Goal: Task Accomplishment & Management: Manage account settings

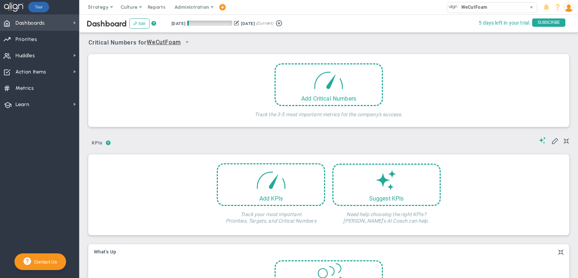
click at [44, 22] on span "Dashboards" at bounding box center [30, 23] width 29 height 15
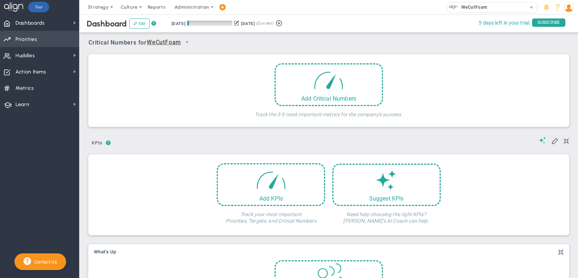
click at [43, 41] on span "Priorities Projects OKR Tree Priorities Projects OKRs" at bounding box center [39, 39] width 79 height 16
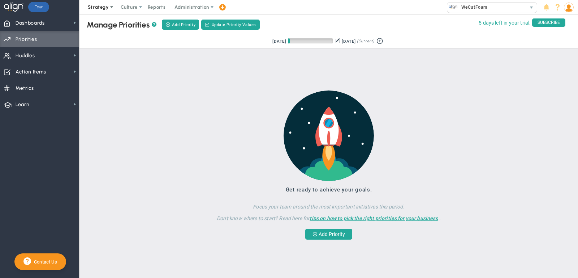
click at [105, 8] on span "Strategy" at bounding box center [98, 6] width 21 height 5
click at [55, 26] on span "Dashboards Dashboards" at bounding box center [39, 22] width 79 height 16
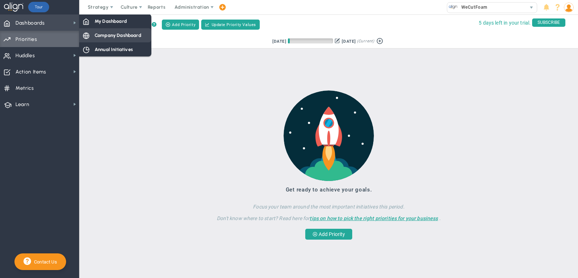
click at [94, 40] on div "Company Dashboard" at bounding box center [115, 35] width 72 height 14
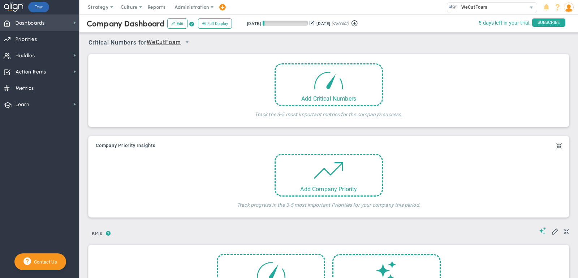
click at [66, 21] on span "Dashboards Dashboards" at bounding box center [39, 22] width 79 height 16
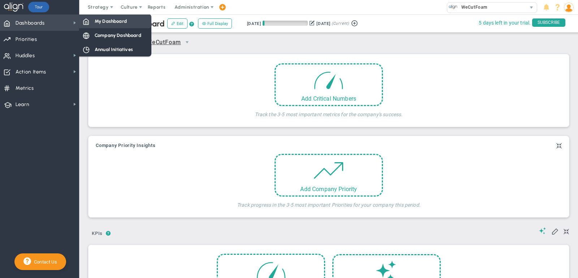
click at [106, 24] on div "My Dashboard" at bounding box center [115, 21] width 72 height 14
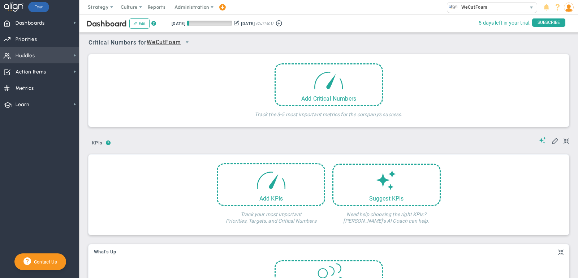
click at [29, 61] on span "Huddles" at bounding box center [26, 55] width 20 height 15
click at [90, 8] on span "Strategy" at bounding box center [98, 6] width 21 height 5
click at [107, 4] on span "Strategy" at bounding box center [98, 6] width 21 height 5
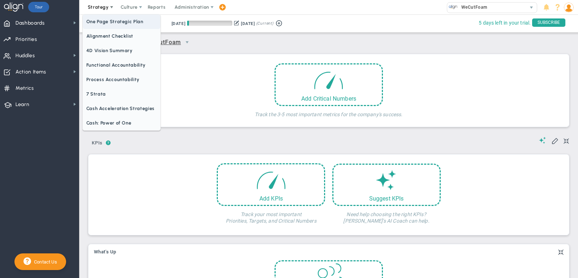
click at [107, 22] on span "One Page Strategic Plan" at bounding box center [122, 21] width 78 height 14
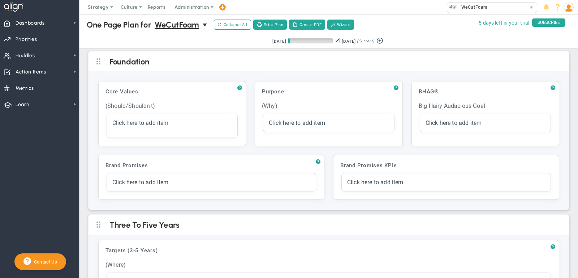
click at [572, 8] on img at bounding box center [569, 8] width 10 height 10
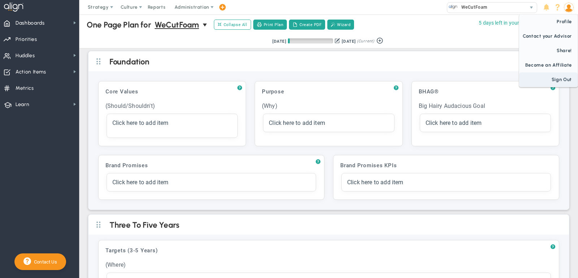
click at [559, 76] on span "Sign Out" at bounding box center [548, 79] width 59 height 14
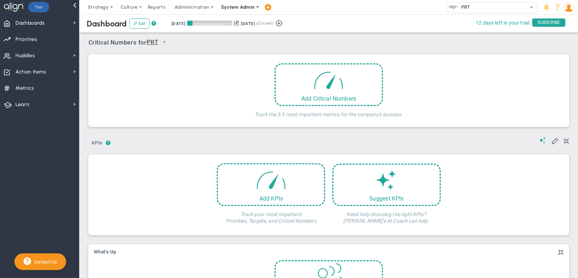
click at [243, 13] on span "System Admin" at bounding box center [239, 7] width 46 height 14
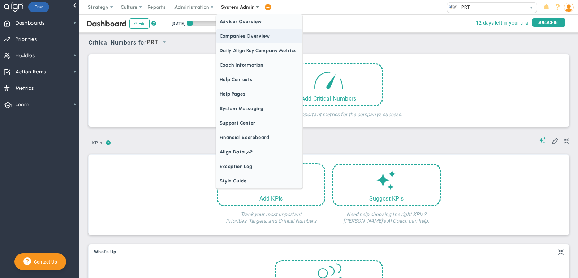
click at [244, 32] on span "Companies Overview" at bounding box center [259, 36] width 86 height 14
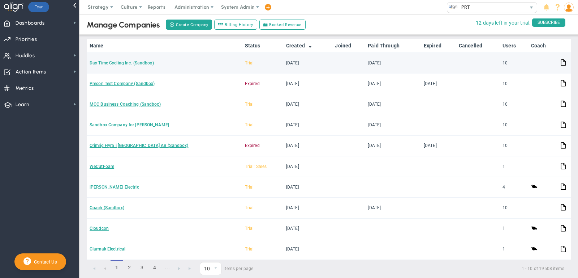
scroll to position [74, 0]
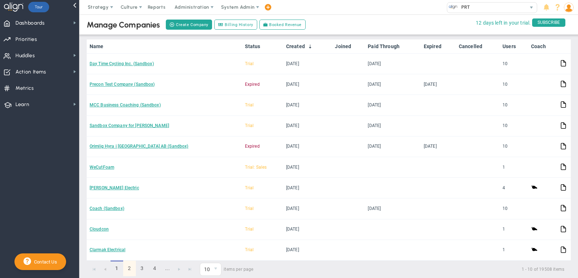
click at [130, 261] on link "2" at bounding box center [129, 268] width 13 height 16
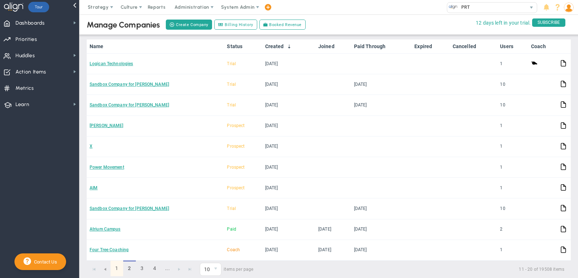
click at [116, 262] on link "1" at bounding box center [117, 268] width 13 height 16
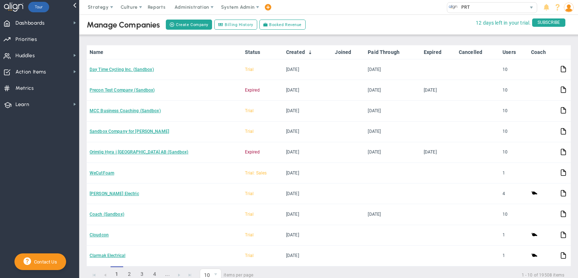
scroll to position [70, 0]
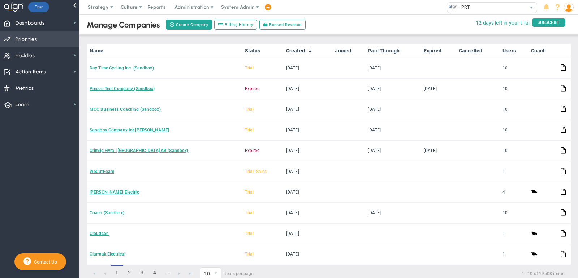
click at [57, 36] on span "Priorities Projects OKR Tree Priorities Projects OKRs" at bounding box center [39, 39] width 79 height 16
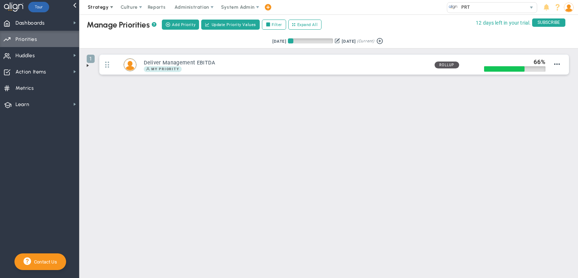
click at [100, 6] on span "Strategy" at bounding box center [98, 6] width 21 height 5
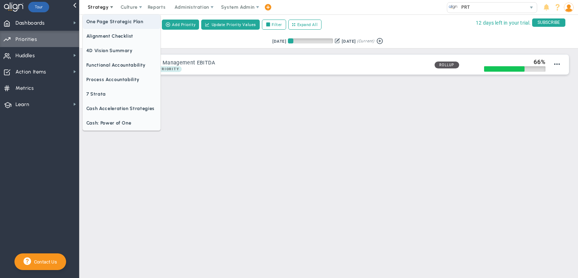
click at [105, 21] on span "One Page Strategic Plan" at bounding box center [122, 21] width 78 height 14
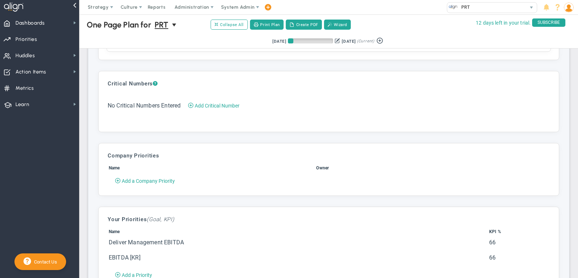
scroll to position [1039, 0]
click at [63, 41] on span "Priorities Projects OKR Tree Priorities Projects OKRs" at bounding box center [39, 39] width 79 height 16
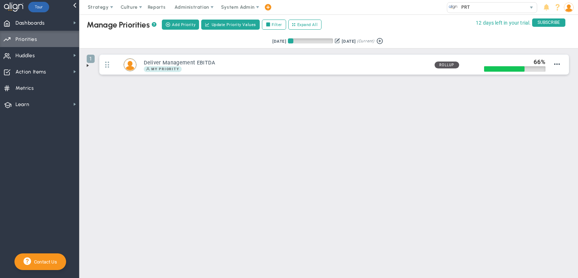
click at [87, 65] on span at bounding box center [88, 66] width 6 height 6
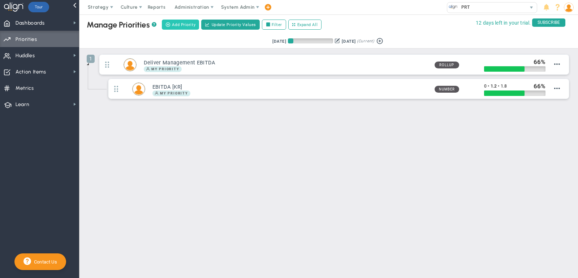
click at [173, 25] on span "Add Priority" at bounding box center [183, 25] width 23 height 6
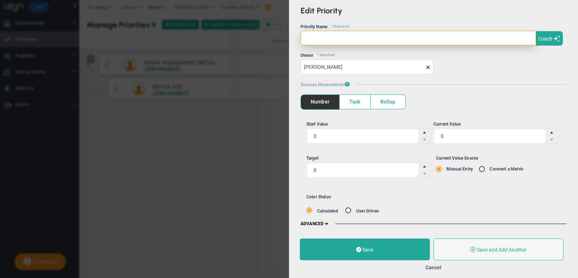
click at [377, 32] on input "text" at bounding box center [419, 38] width 236 height 14
paste input "Reduce Recordable Incident Rate across all facilities"
type input "Reduce Recordable Incident Rate across all facilities"
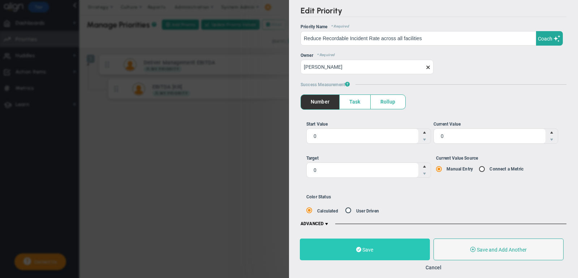
click at [336, 252] on button "Save" at bounding box center [365, 249] width 130 height 22
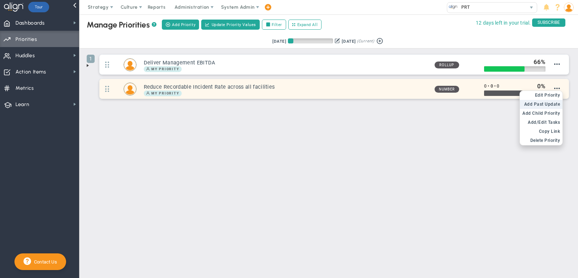
click at [548, 100] on li "Add Past Update" at bounding box center [541, 104] width 43 height 9
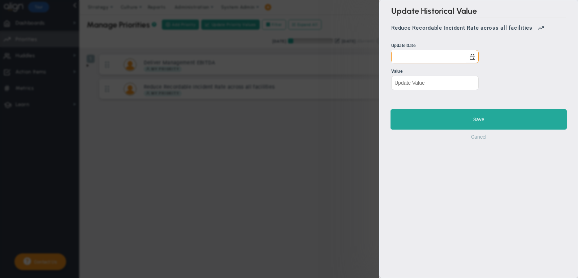
click at [480, 134] on button "Cancel" at bounding box center [478, 137] width 15 height 6
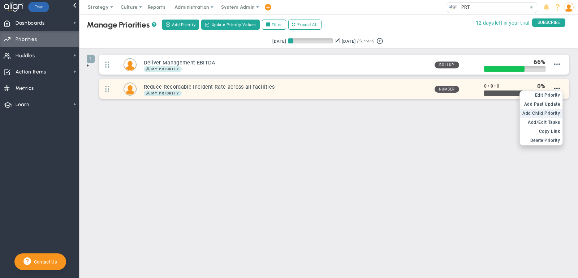
click at [539, 113] on span "Add Child Priority" at bounding box center [542, 113] width 38 height 5
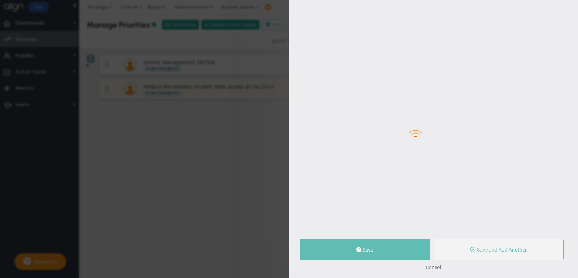
type input "0"
radio input "true"
type input "[PERSON_NAME]"
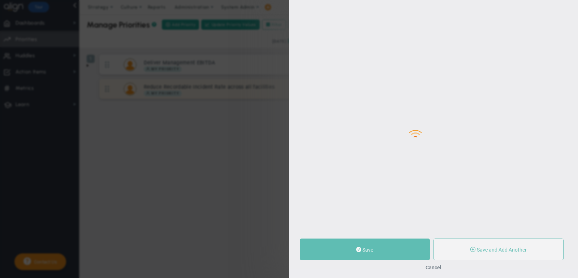
type input "0"
radio input "true"
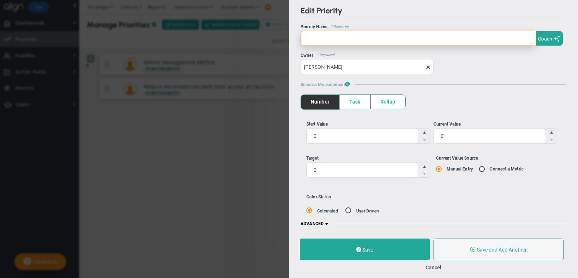
click at [342, 42] on input "text" at bounding box center [419, 38] width 236 height 14
paste input "Reduce RIR by 10%."
type input "Reduce RIR by 10%."
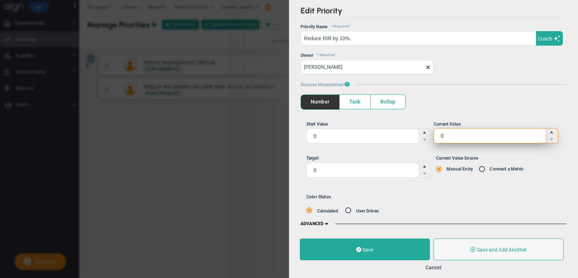
click at [461, 132] on span "0 0" at bounding box center [496, 135] width 125 height 15
click at [0, 0] on input "0" at bounding box center [0, 0] width 0 height 0
click at [461, 132] on input "0" at bounding box center [490, 135] width 112 height 14
paste input "2.36"
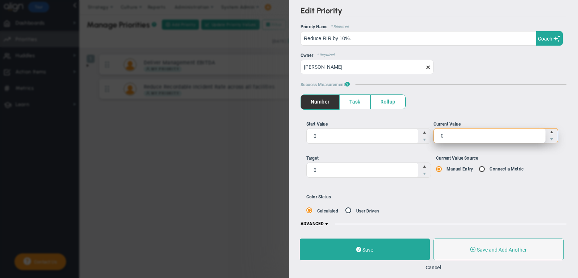
type input "2.36"
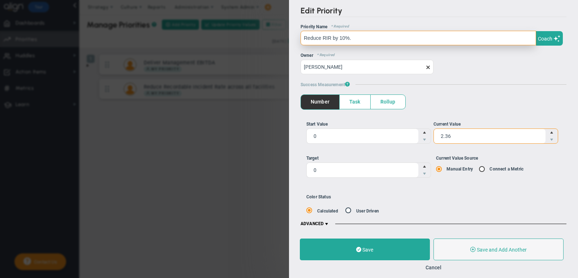
type input "2.36"
click at [358, 35] on input "Reduce RIR by 10%." at bounding box center [419, 38] width 236 height 14
type input "Reduce RIR by 10%"
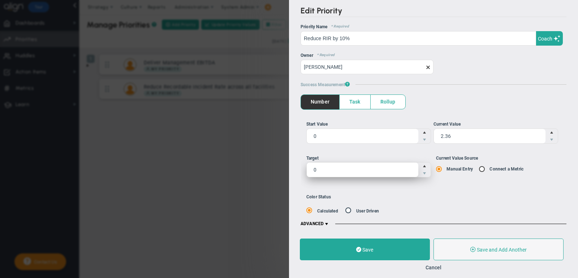
click at [354, 165] on span "0 0" at bounding box center [368, 169] width 125 height 15
click at [354, 165] on input "0" at bounding box center [363, 169] width 112 height 14
paste input "2.097"
type input "2.097"
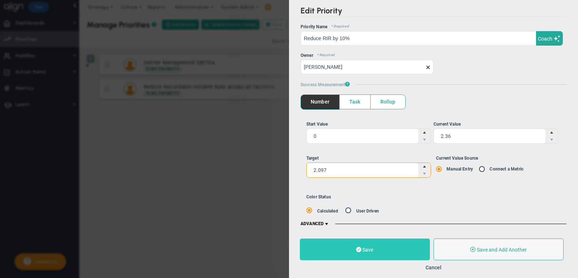
type input "2.1"
click at [379, 244] on button "Save" at bounding box center [365, 249] width 130 height 22
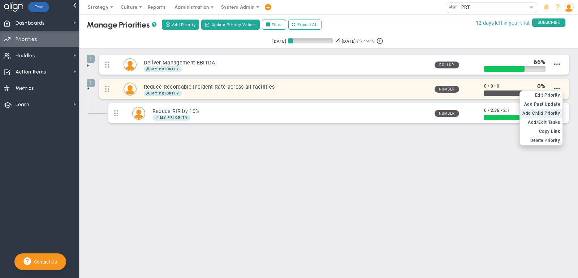
click at [553, 111] on span "Add Child Priority" at bounding box center [542, 113] width 38 height 5
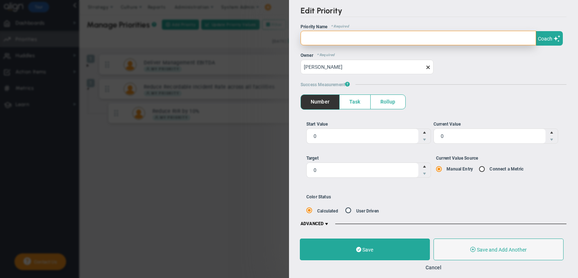
click at [353, 42] on input "text" at bounding box center [419, 38] width 236 height 14
paste input "Training - 100% completion rate"
type input "Training - 100% completion rate"
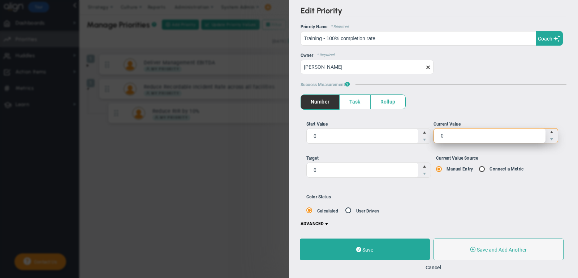
click at [448, 136] on span "0 0" at bounding box center [496, 135] width 125 height 15
click at [0, 0] on input "0" at bounding box center [0, 0] width 0 height 0
type input "25"
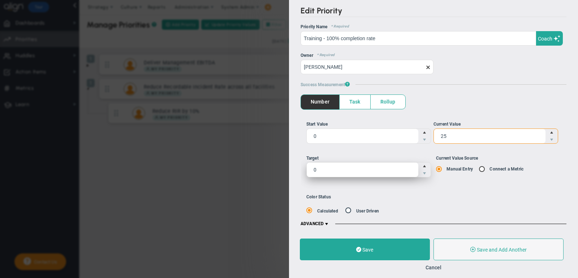
type input "25"
click at [368, 170] on span "0 0" at bounding box center [368, 169] width 125 height 15
click at [368, 170] on input "0" at bounding box center [363, 169] width 112 height 14
type input "100"
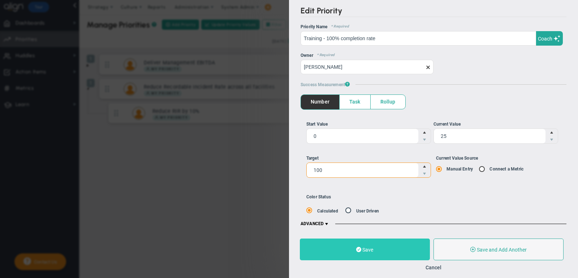
type input "100"
click at [396, 249] on button "Save" at bounding box center [365, 249] width 130 height 22
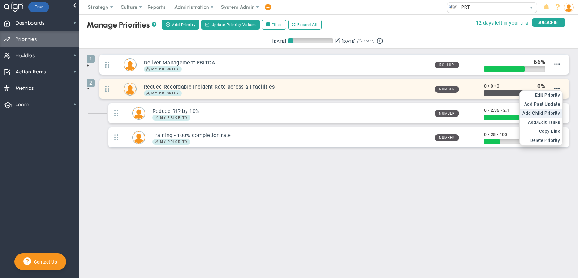
click at [552, 111] on span "Add Child Priority" at bounding box center [542, 113] width 38 height 5
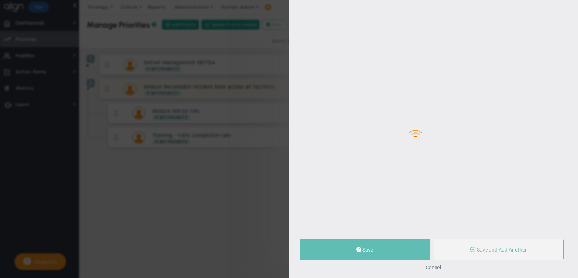
type input "0"
radio input "true"
type input "[PERSON_NAME]"
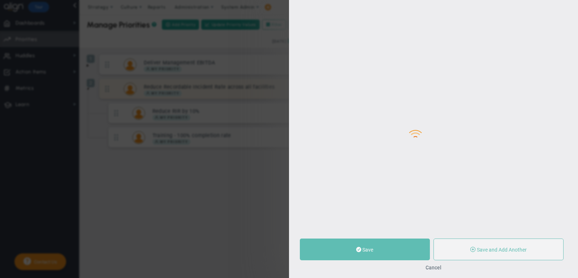
type input "0"
radio input "true"
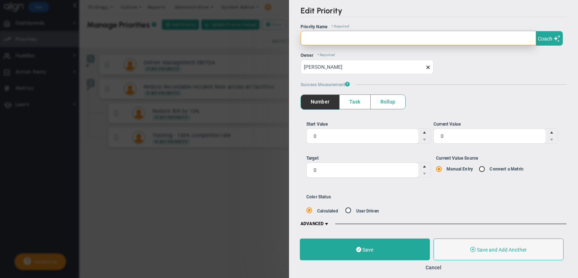
click at [409, 38] on input "text" at bounding box center [419, 38] width 236 height 14
paste input "Completion of CAPA's across all sites [DATE]"
type input "Completion of CAPA's across all sites [DATE]"
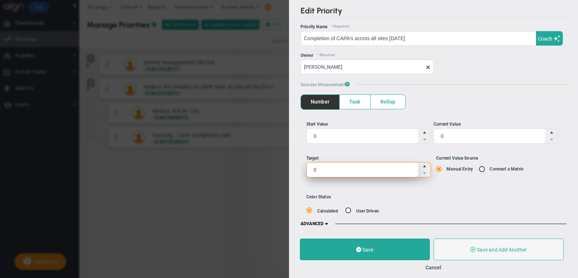
click at [368, 166] on span "0 0" at bounding box center [368, 169] width 125 height 15
click at [0, 0] on input "0" at bounding box center [0, 0] width 0 height 0
type input "1100"
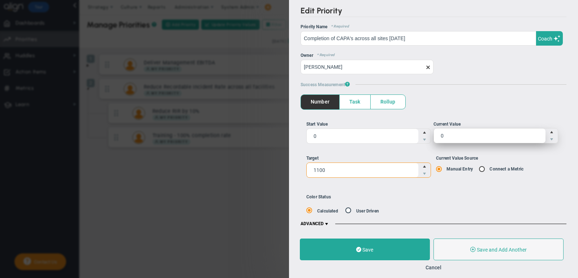
type input "1,100"
click at [491, 139] on span "0 0" at bounding box center [496, 135] width 125 height 15
click at [0, 0] on input "0" at bounding box center [0, 0] width 0 height 0
type input "300"
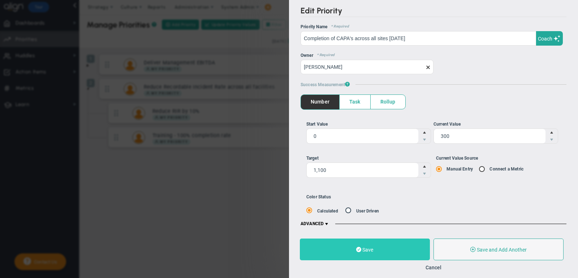
click at [384, 246] on button "Save" at bounding box center [365, 249] width 130 height 22
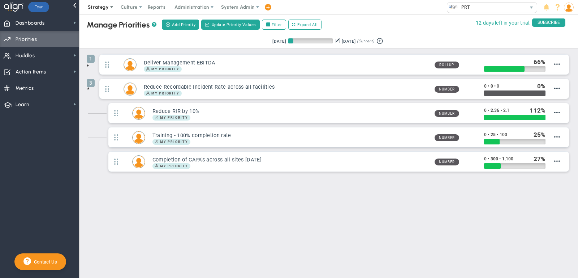
click at [99, 5] on span "Strategy" at bounding box center [98, 6] width 21 height 5
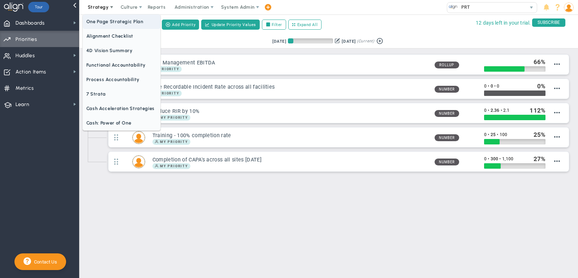
click at [107, 24] on span "One Page Strategic Plan" at bounding box center [122, 21] width 78 height 14
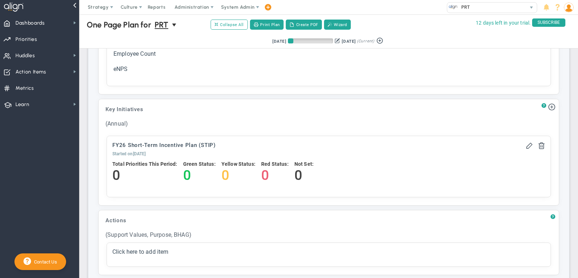
scroll to position [548, 0]
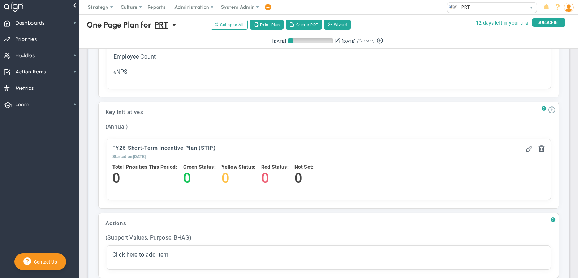
click at [552, 106] on span at bounding box center [551, 109] width 7 height 7
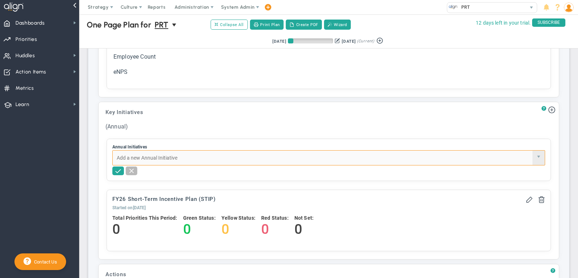
paste input "Performance Management: Co-create and roll out a measurable-by-objectives (MBO)…"
type input "Performance Management: Co-create and roll out a measurable-by-objectives (MBO)…"
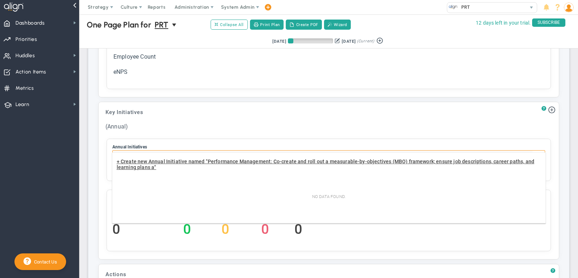
click at [439, 163] on span "+ Create new Annual Initiative named "Performance Management: Co-create and rol…" at bounding box center [326, 164] width 418 height 12
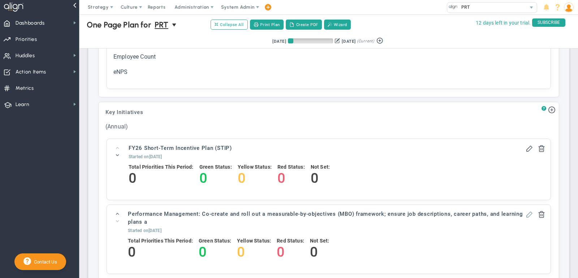
click at [528, 210] on span at bounding box center [529, 213] width 7 height 7
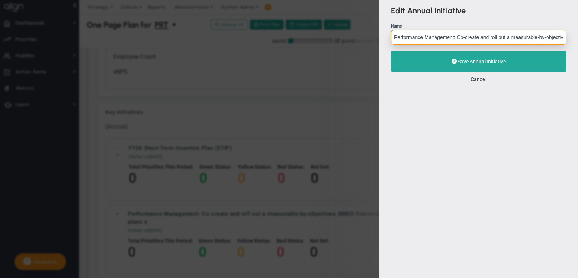
scroll to position [0, 181]
drag, startPoint x: 456, startPoint y: 37, endPoint x: 578, endPoint y: 53, distance: 123.3
click at [578, 53] on div "Edit Annual Initiative Name Performance Management: Co-create and roll out a me…" at bounding box center [478, 44] width 199 height 88
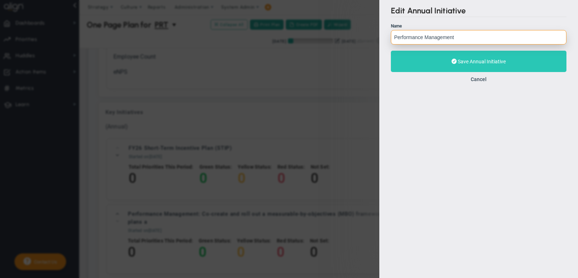
type input "Performance Management"
click at [492, 61] on span "Save Annual Initiative" at bounding box center [482, 62] width 48 height 6
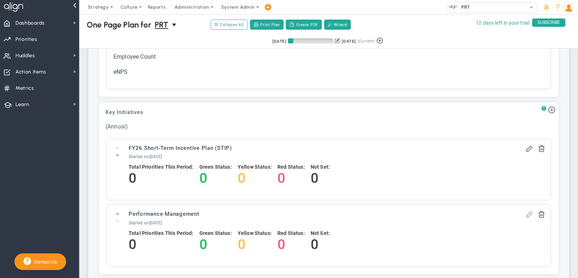
click at [530, 210] on span at bounding box center [529, 213] width 7 height 7
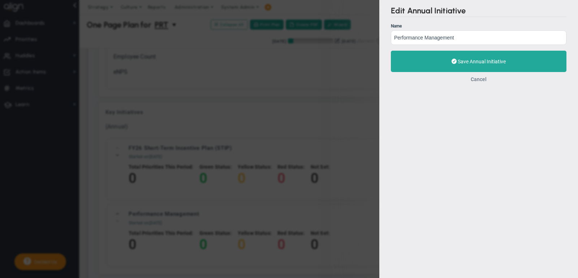
click at [478, 78] on button "Cancel" at bounding box center [479, 79] width 16 height 6
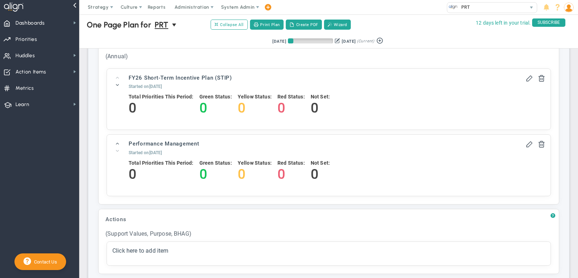
scroll to position [618, 0]
click at [60, 42] on span "Priorities Projects OKR Tree Priorities Projects OKRs" at bounding box center [39, 39] width 79 height 16
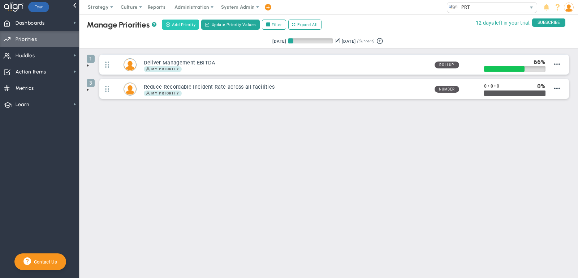
click at [176, 20] on button "Add Priority" at bounding box center [180, 25] width 37 height 10
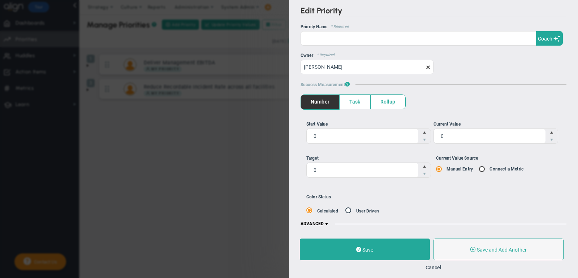
click at [317, 47] on div "OKR Name * Required Priority Name * Required Coach Coach Owner * Required Hanna…" at bounding box center [434, 49] width 266 height 50
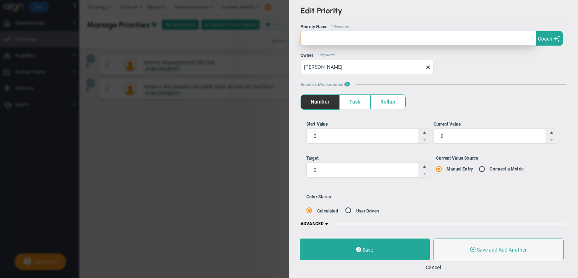
click at [317, 43] on input "text" at bounding box center [419, 38] width 236 height 14
paste input "2.Performance Management (MBO)"
click at [309, 35] on input "2.Performance Management (MBO)" at bounding box center [419, 38] width 236 height 14
type input "Performance Management (MBO)"
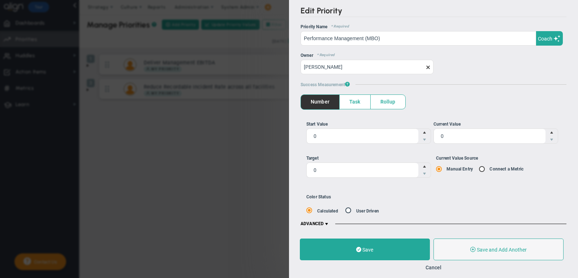
click at [323, 222] on span "ADVANCED" at bounding box center [315, 224] width 29 height 6
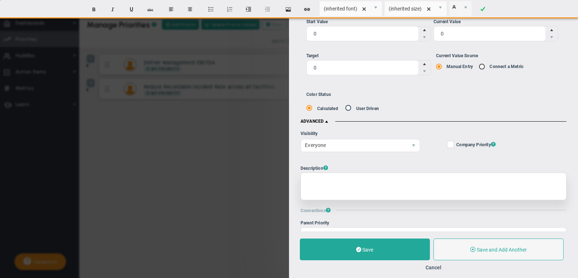
click at [333, 179] on div at bounding box center [434, 185] width 266 height 27
paste div
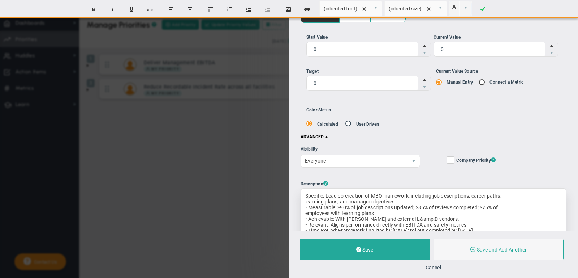
scroll to position [85, 0]
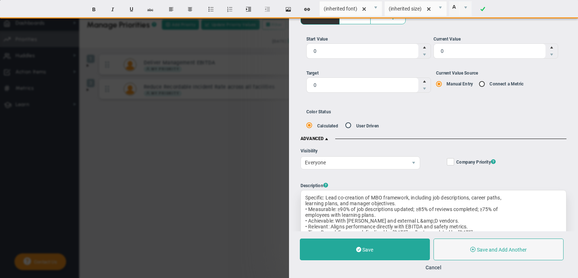
click at [309, 206] on div "• Measurable: ≥90% of job descriptions updated; ≥85% of reviews completed; ≥75%…" at bounding box center [433, 209] width 257 height 6
drag, startPoint x: 309, startPoint y: 217, endPoint x: 294, endPoint y: 217, distance: 15.5
click at [294, 217] on div "Edit Priority OKR Name Priority Name Performance Management (MBO) Coach AI Coac…" at bounding box center [433, 115] width 289 height 231
drag, startPoint x: 308, startPoint y: 223, endPoint x: 300, endPoint y: 223, distance: 8.7
click at [300, 223] on div "Edit Priority OKR Name Priority Name Performance Management (MBO) Coach AI Coac…" at bounding box center [433, 115] width 289 height 231
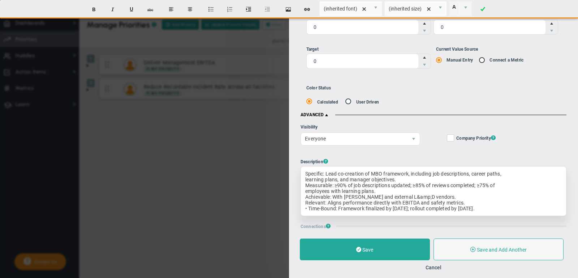
scroll to position [108, 0]
drag, startPoint x: 309, startPoint y: 208, endPoint x: 299, endPoint y: 207, distance: 10.5
click at [299, 208] on div "Edit Priority OKR Name Priority Name Performance Management (MBO) Coach AI Coac…" at bounding box center [433, 115] width 289 height 231
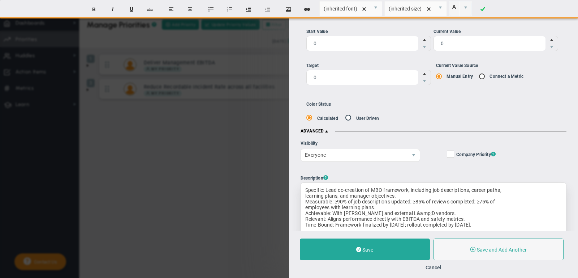
scroll to position [90, 0]
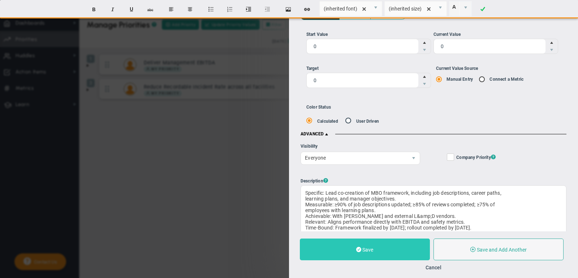
click at [378, 251] on button "Save" at bounding box center [365, 249] width 130 height 22
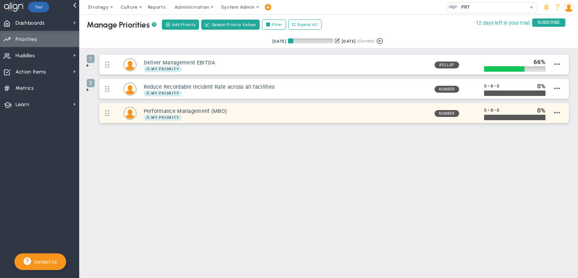
click at [242, 110] on h3 "Performance Management (MBO)" at bounding box center [286, 111] width 285 height 7
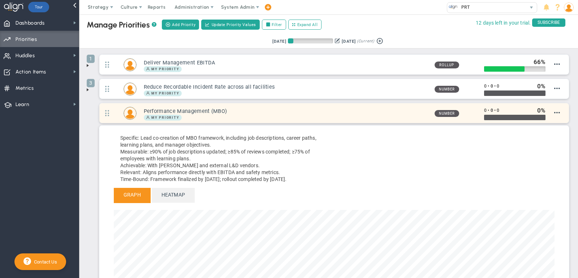
scroll to position [83, 441]
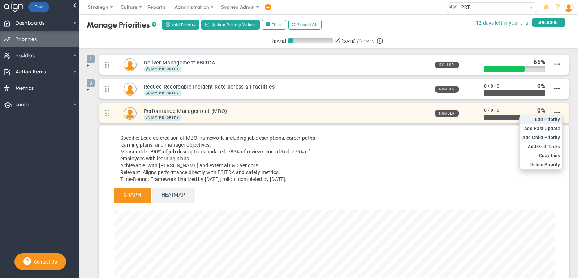
click at [553, 117] on span "Edit Priority" at bounding box center [547, 119] width 25 height 5
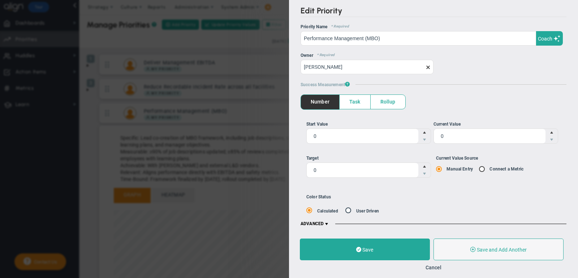
click at [324, 222] on span "ADVANCED" at bounding box center [315, 224] width 29 height 6
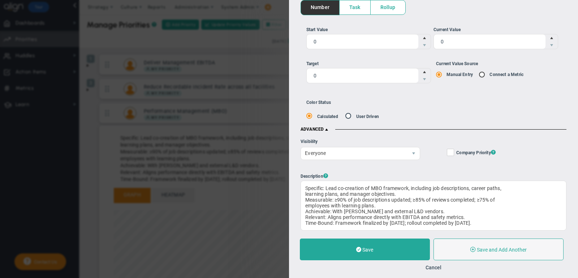
scroll to position [95, 0]
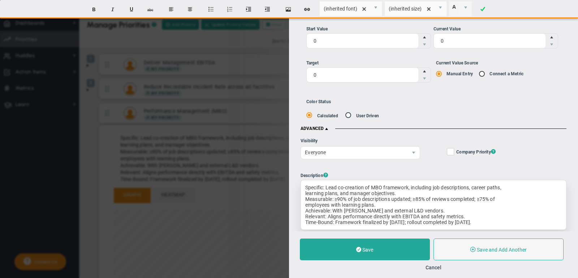
click at [421, 191] on div "learning plans, and manager objectives." at bounding box center [433, 193] width 257 height 6
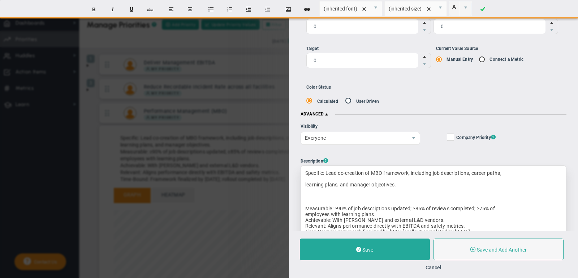
scroll to position [110, 0]
click at [399, 210] on div "employees with learning plans." at bounding box center [433, 213] width 257 height 6
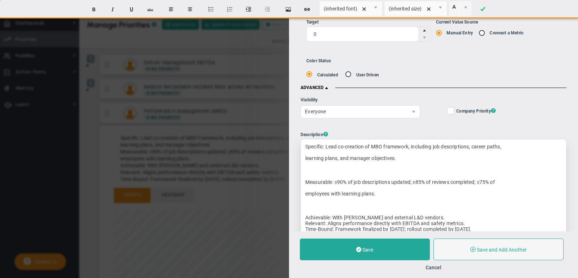
scroll to position [136, 0]
click at [427, 215] on div "Achievable: With Sheri and external L&D vendors." at bounding box center [433, 218] width 257 height 6
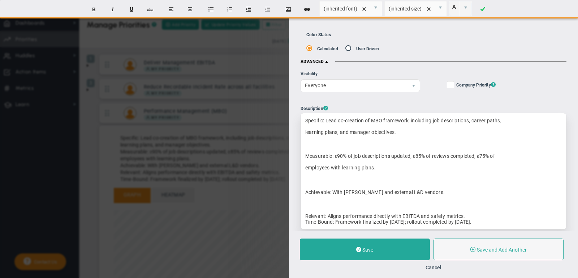
scroll to position [171, 0]
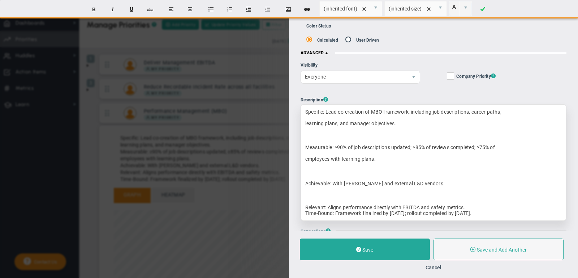
click at [466, 205] on div "Relevant: Aligns performance directly with EBITDA and safety metrics." at bounding box center [433, 207] width 257 height 6
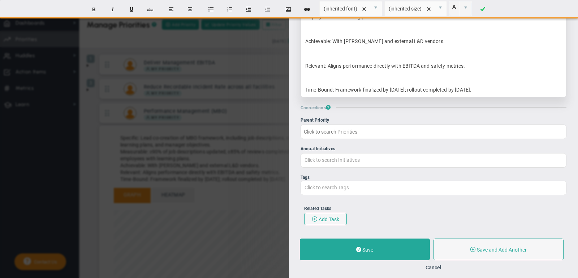
scroll to position [316, 0]
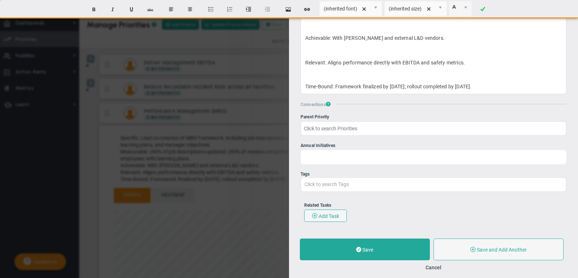
click at [374, 153] on input "Annual Initiatives Click to search Initiatives" at bounding box center [433, 156] width 265 height 13
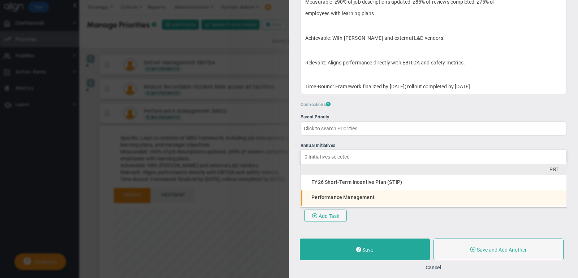
click at [367, 197] on span "Performance Management" at bounding box center [342, 197] width 63 height 6
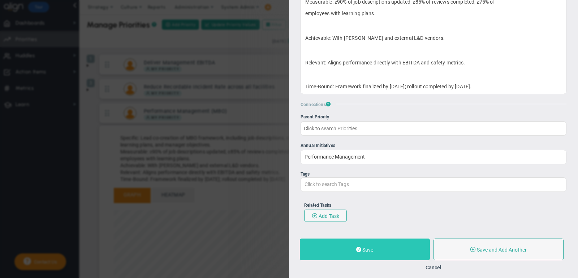
click at [366, 254] on button "Save" at bounding box center [365, 249] width 130 height 22
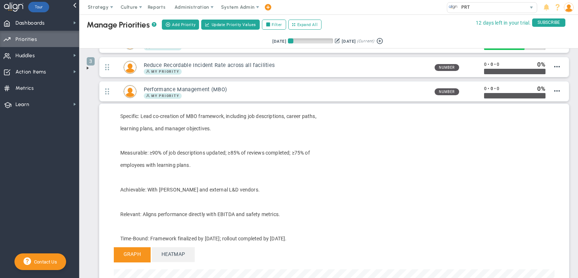
scroll to position [22, 0]
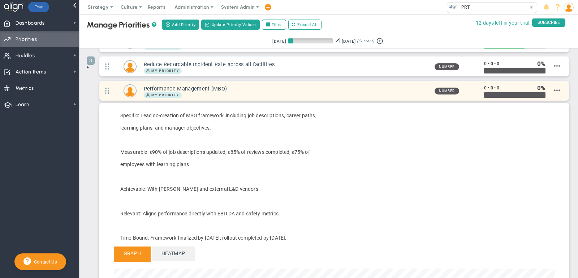
click at [298, 95] on div "My Priority" at bounding box center [286, 95] width 285 height 6
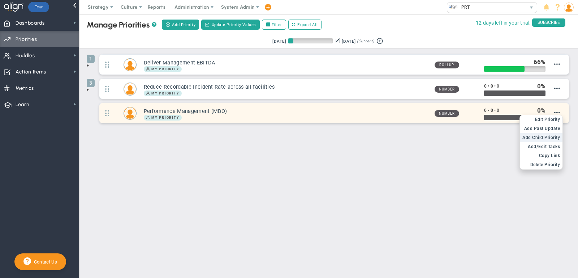
click at [552, 135] on span "Add Child Priority" at bounding box center [542, 137] width 38 height 5
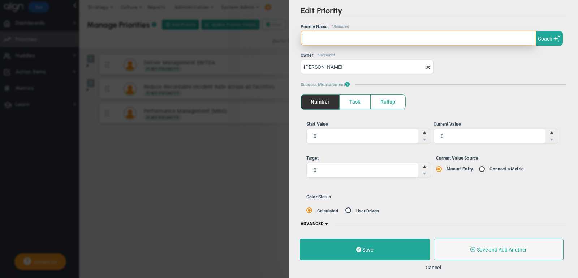
click at [440, 44] on input "text" at bounding box center [419, 38] width 236 height 14
type input "Performance Management"
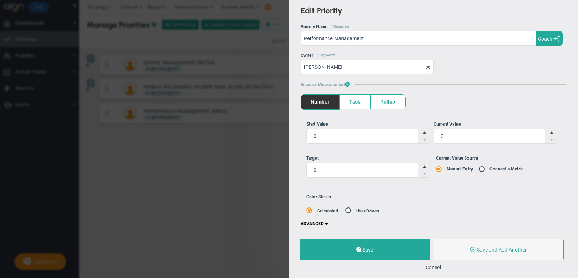
click at [327, 224] on span at bounding box center [327, 224] width 6 height 6
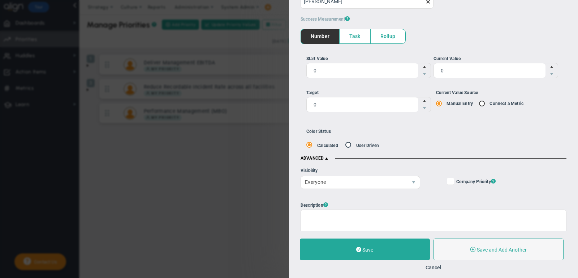
scroll to position [88, 0]
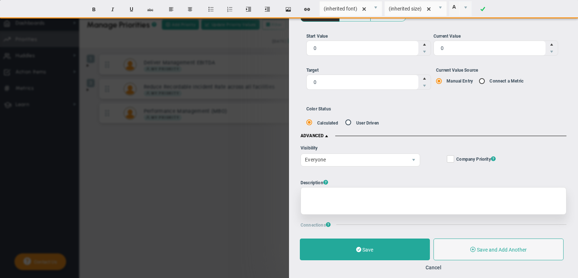
click at [346, 187] on div at bounding box center [434, 200] width 266 height 27
paste div
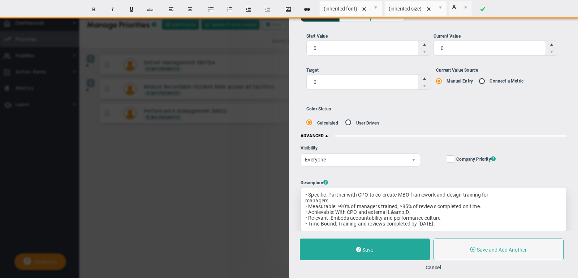
click at [370, 197] on div "managers." at bounding box center [433, 200] width 257 height 6
drag, startPoint x: 308, startPoint y: 190, endPoint x: 294, endPoint y: 190, distance: 13.7
click at [294, 190] on div "Edit Priority OKR Name Priority Name Performance Management Coach AI Coach Perf…" at bounding box center [433, 115] width 289 height 231
click at [341, 197] on div "managers." at bounding box center [433, 200] width 257 height 6
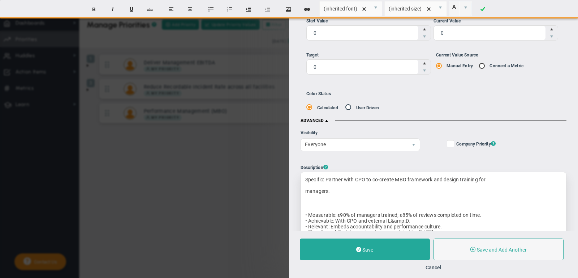
scroll to position [103, 0]
click at [309, 213] on div "• Measurable: ≥90% of managers trained; ≥85% of reviews completed on time." at bounding box center [433, 214] width 257 height 6
click at [485, 211] on div "Measurable: ≥90% of managers trained; ≥85% of reviews completed on time." at bounding box center [433, 214] width 257 height 6
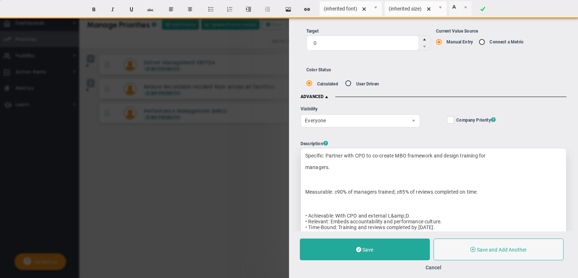
scroll to position [129, 0]
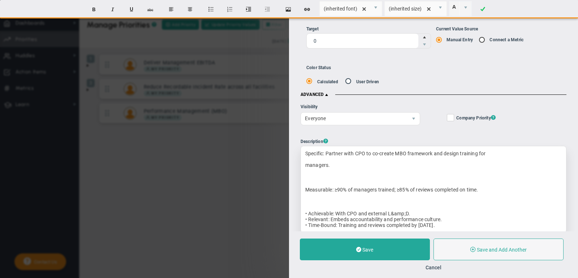
click at [309, 211] on div "• Achievable: With CPO and external L&amp;D." at bounding box center [433, 213] width 257 height 6
click at [417, 210] on div "Achievable: With CPO and external L&amp;D." at bounding box center [433, 213] width 257 height 6
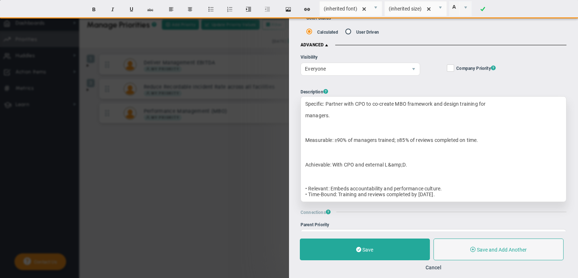
scroll to position [181, 0]
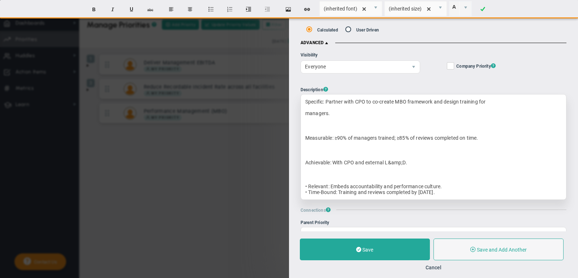
click at [308, 183] on div "• Relevant: Embeds accountability and performance culture." at bounding box center [433, 186] width 257 height 6
click at [460, 180] on div "Specific: Partner with CPO to co-create MBO framework and design training for m…" at bounding box center [434, 147] width 266 height 106
click at [450, 185] on div "Relevant: Embeds accountability and performance culture." at bounding box center [433, 186] width 257 height 6
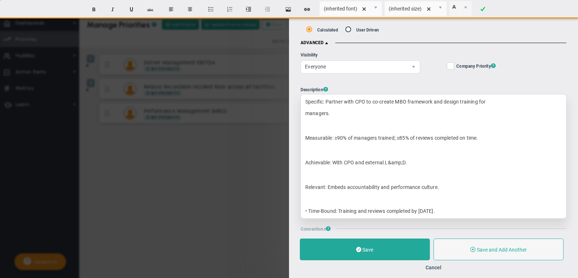
click at [310, 208] on div "• Time-Bound: Training and reviews completed by Mar 2026." at bounding box center [433, 211] width 257 height 6
click at [309, 208] on div "• Time-Bound: Training and reviews completed by Mar 2026." at bounding box center [433, 211] width 257 height 6
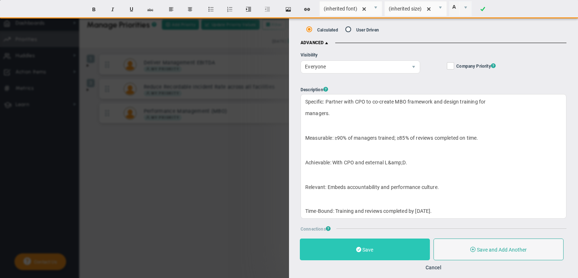
click at [350, 254] on button "Save" at bounding box center [365, 249] width 130 height 22
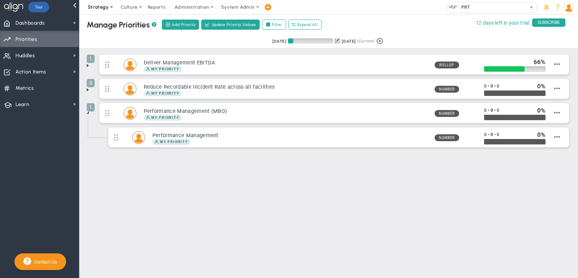
click at [94, 10] on span "Strategy" at bounding box center [98, 7] width 33 height 14
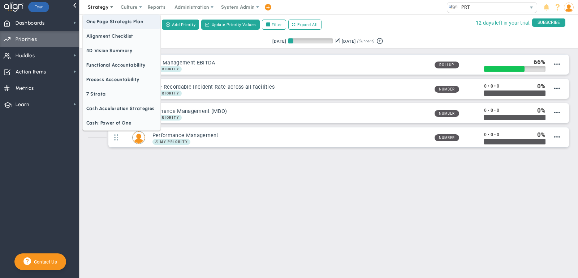
click at [103, 26] on span "One Page Strategic Plan" at bounding box center [122, 21] width 78 height 14
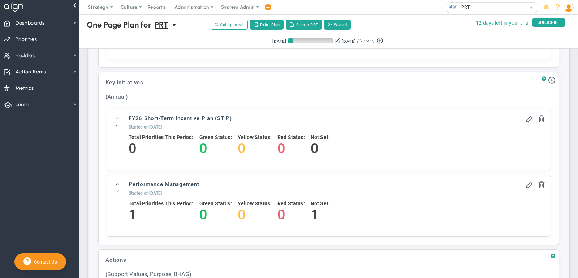
scroll to position [578, 0]
click at [50, 36] on span "Priorities Projects OKR Tree Priorities Projects OKRs" at bounding box center [39, 39] width 79 height 16
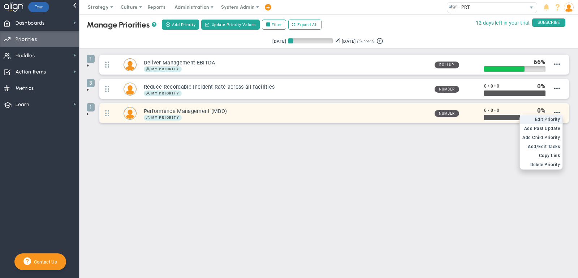
click at [555, 119] on span "Edit Priority" at bounding box center [547, 119] width 25 height 5
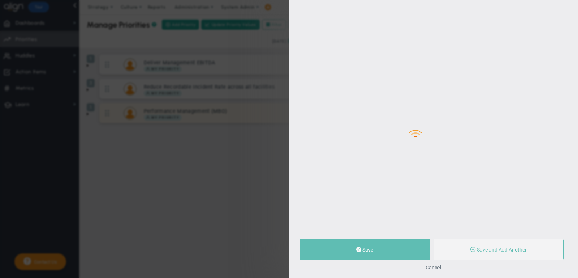
type input "Performance Management (MBO)"
type input "0"
radio input "true"
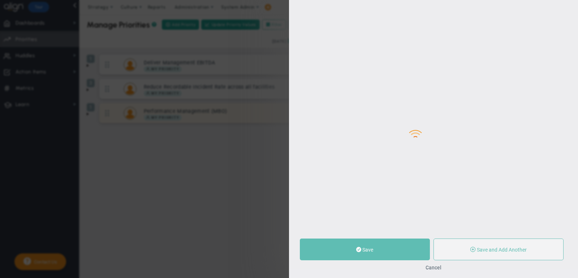
type input "[PERSON_NAME]"
type input "0"
radio input "true"
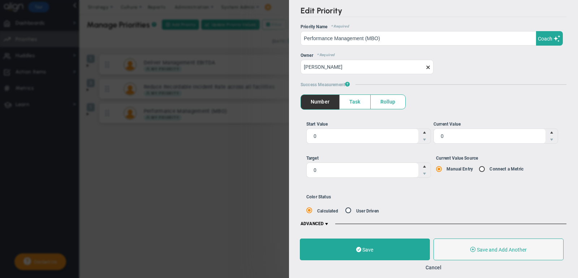
click at [324, 222] on span "ADVANCED" at bounding box center [315, 224] width 29 height 6
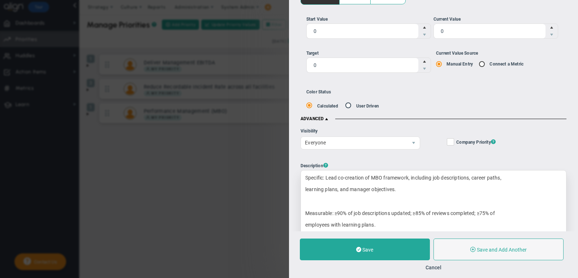
scroll to position [107, 0]
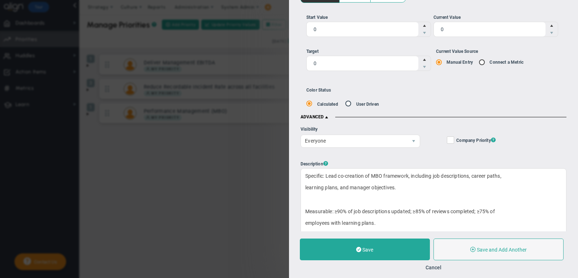
click at [452, 138] on input "Company Objective ? Company Priority ?" at bounding box center [451, 141] width 5 height 7
checkbox input "true"
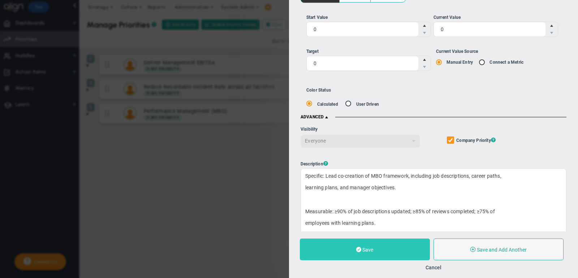
click at [366, 244] on button "Save" at bounding box center [365, 249] width 130 height 22
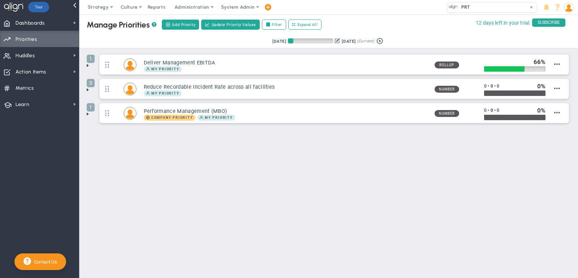
click at [340, 212] on main "Manage OKRs ? Manage Priorities ? Manage Projects ? Create Project Add Priority…" at bounding box center [328, 145] width 499 height 263
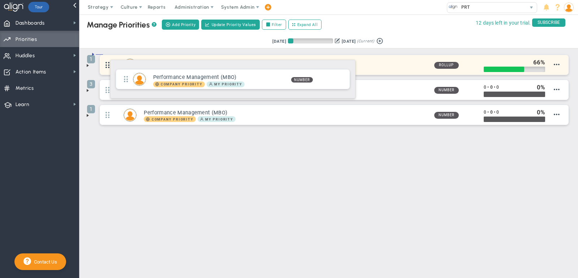
drag, startPoint x: 107, startPoint y: 112, endPoint x: 107, endPoint y: 56, distance: 56.0
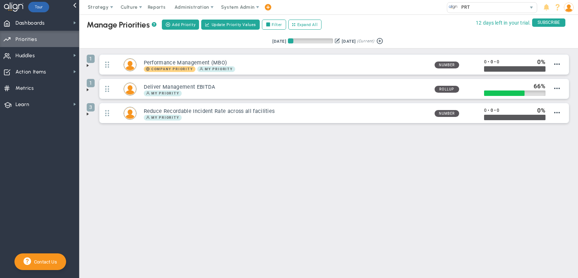
click at [88, 112] on span at bounding box center [88, 114] width 6 height 6
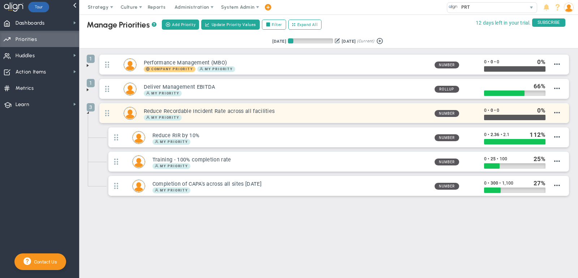
drag, startPoint x: 274, startPoint y: 110, endPoint x: 138, endPoint y: 109, distance: 135.9
click at [138, 109] on div "Reduce Recordable Incident Rate across all facilities My Priority" at bounding box center [283, 113] width 292 height 14
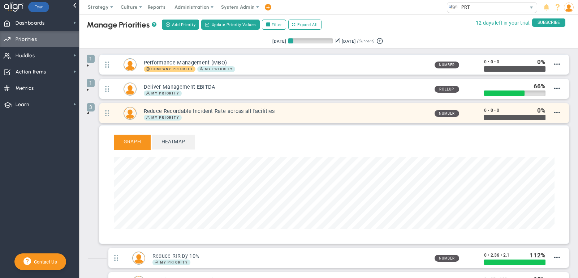
scroll to position [83, 441]
copy h3 "Reduce Recordable Incident Rate across all facilities"
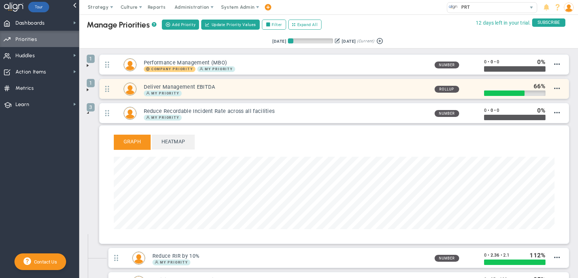
click at [487, 88] on div at bounding box center [507, 86] width 46 height 8
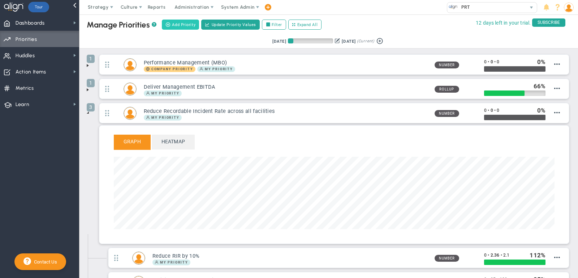
click at [185, 23] on span "Add Priority" at bounding box center [183, 25] width 23 height 6
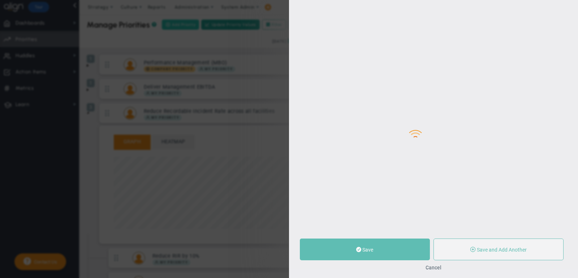
type input "0"
radio input "true"
type input "[PERSON_NAME]"
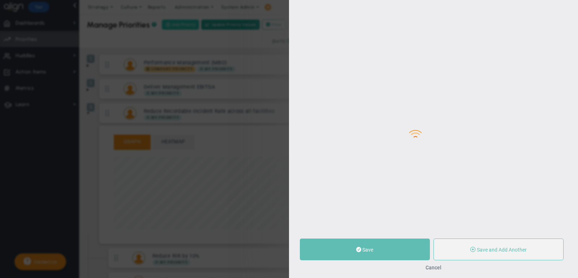
type input "0"
radio input "true"
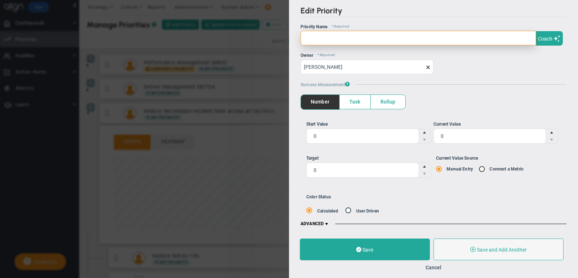
click at [386, 36] on input "text" at bounding box center [419, 38] width 236 height 14
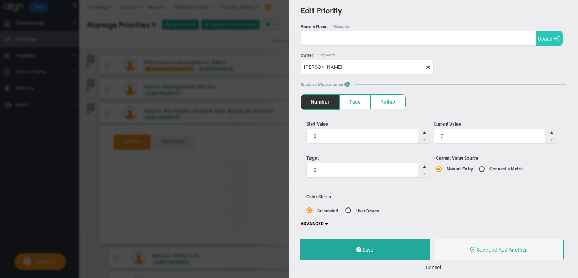
click at [545, 38] on span "Coach" at bounding box center [545, 39] width 14 height 6
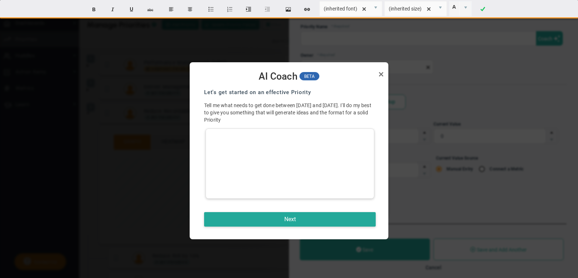
click at [248, 138] on div at bounding box center [290, 163] width 169 height 70
paste div
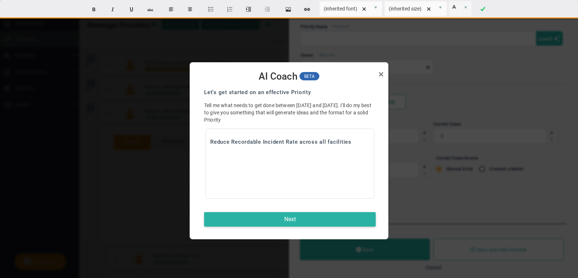
click at [291, 222] on button "Next" at bounding box center [290, 219] width 172 height 14
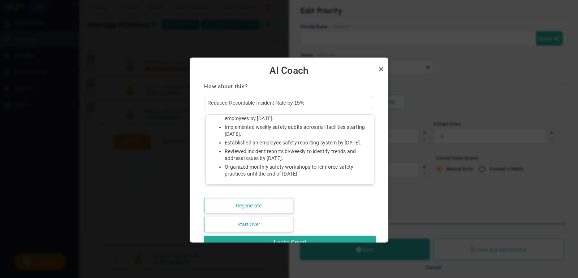
scroll to position [95, 0]
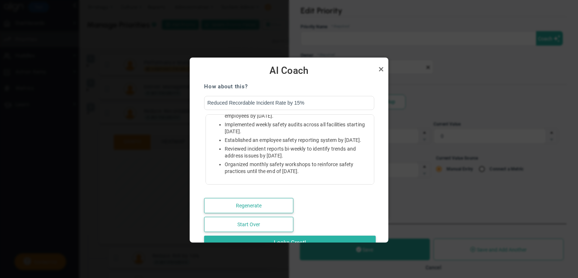
click at [320, 237] on button "Looks Great!" at bounding box center [290, 242] width 172 height 14
type input "Reduced Recordable Incident Rate by 15%"
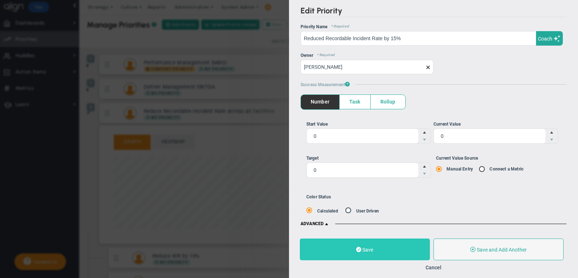
click at [370, 249] on span "Save" at bounding box center [367, 249] width 11 height 6
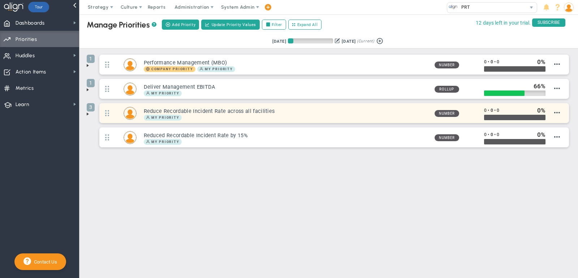
click at [312, 115] on div "My Priority" at bounding box center [286, 118] width 285 height 6
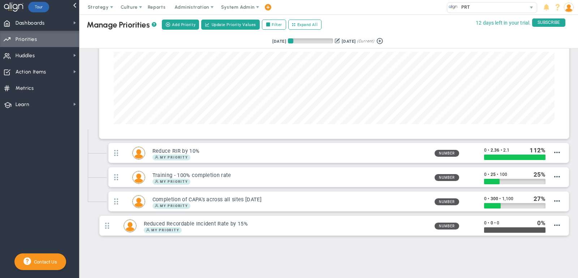
scroll to position [104, 0]
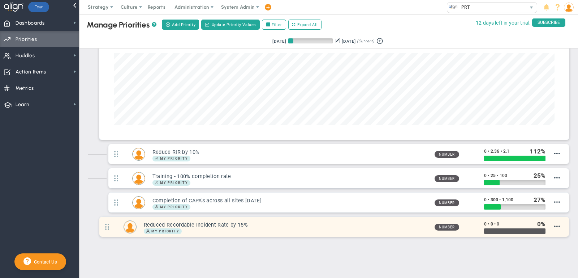
click at [298, 228] on div "My Priority" at bounding box center [286, 231] width 285 height 6
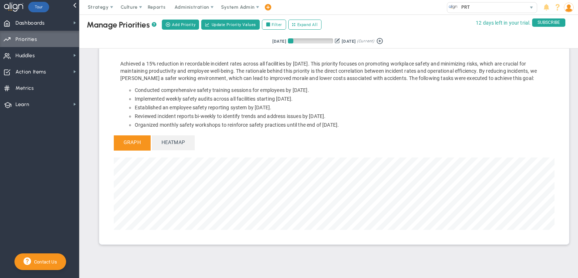
scroll to position [83, 441]
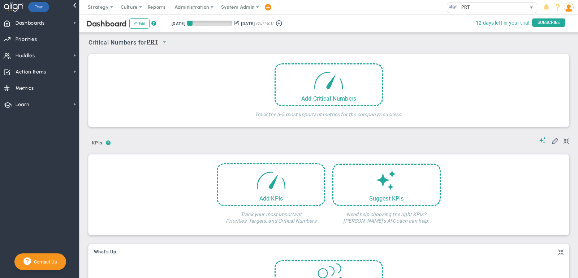
click at [498, 10] on div "PRT" at bounding box center [486, 7] width 79 height 9
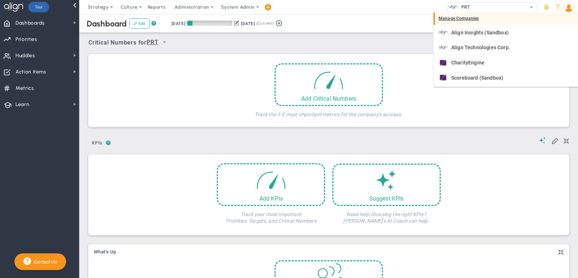
click at [490, 17] on div "Manage Companies" at bounding box center [506, 19] width 145 height 12
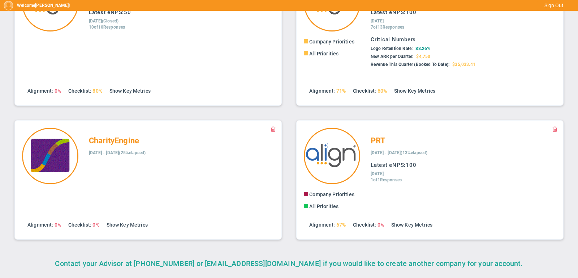
scroll to position [218, 0]
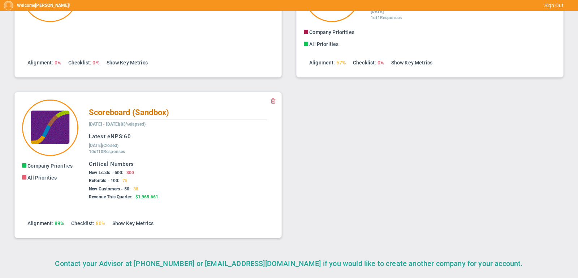
click at [126, 108] on span "Scoreboard (Sandbox)" at bounding box center [129, 112] width 80 height 9
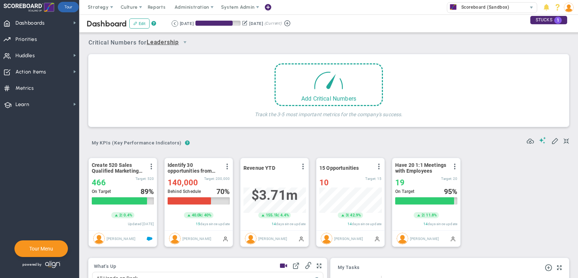
scroll to position [25, 62]
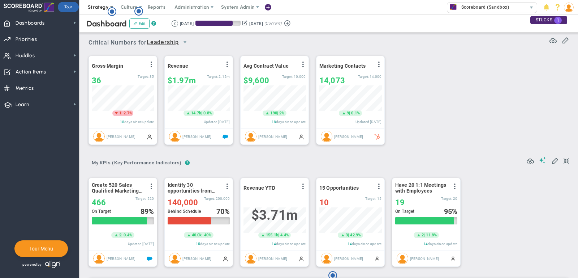
click at [91, 6] on span "Strategy" at bounding box center [98, 6] width 21 height 5
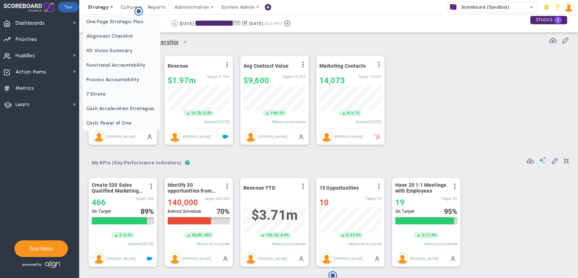
scroll to position [0, 0]
click at [108, 32] on span "Alignment Checklist" at bounding box center [122, 36] width 78 height 14
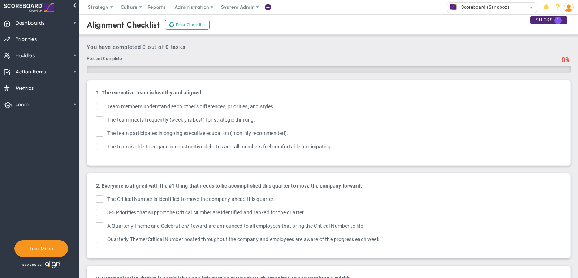
checkbox input "true"
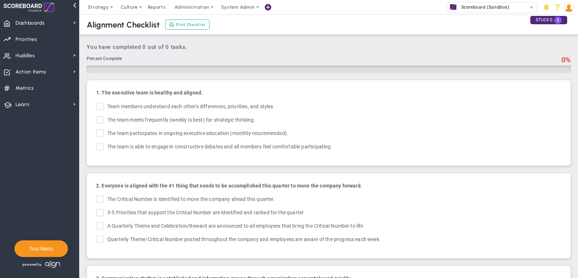
checkbox input "true"
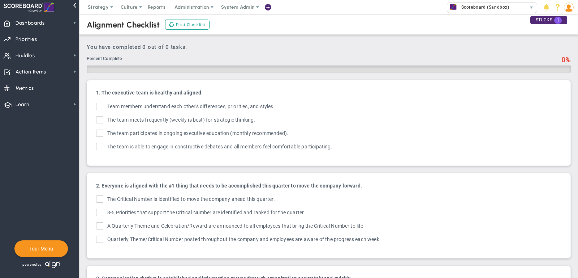
checkbox input "true"
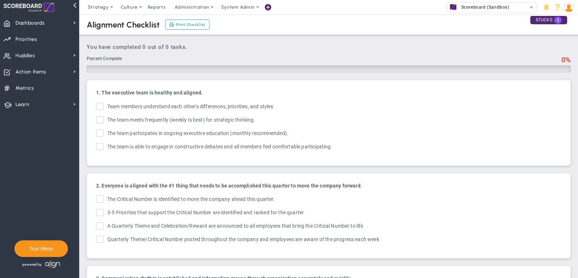
checkbox input "true"
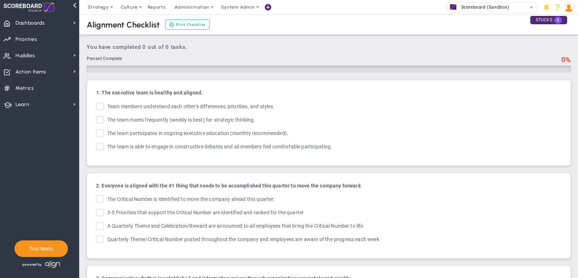
checkbox input "true"
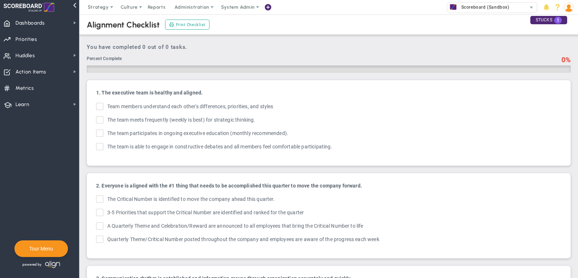
checkbox input "true"
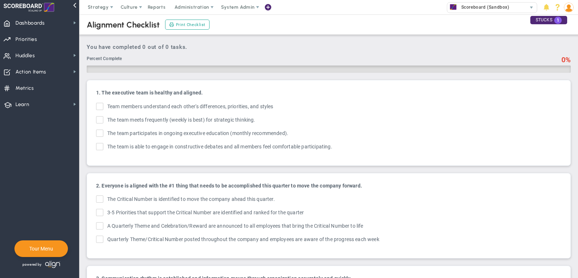
checkbox input "true"
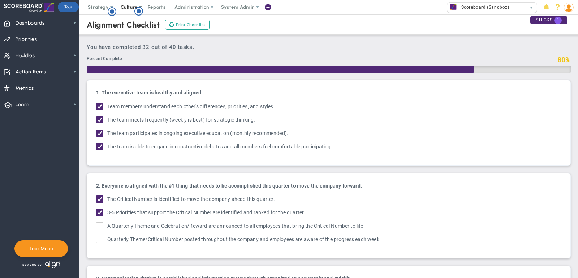
click at [129, 5] on span "Culture" at bounding box center [129, 6] width 17 height 5
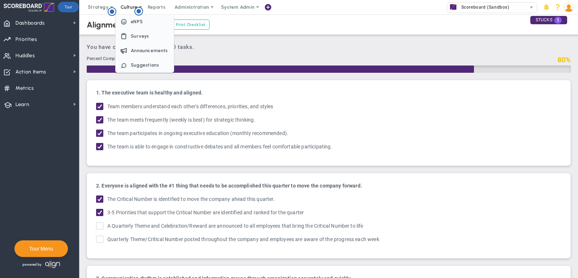
click at [129, 5] on span "Culture" at bounding box center [129, 6] width 17 height 5
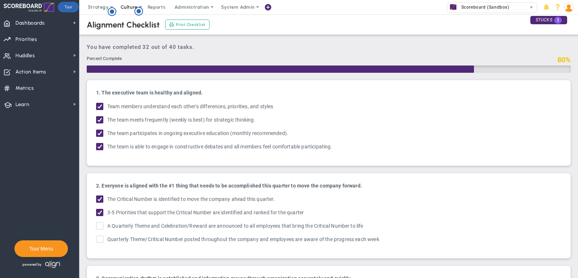
click at [129, 5] on span "Culture" at bounding box center [129, 6] width 17 height 5
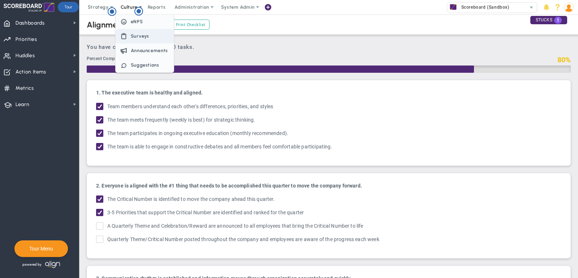
click at [142, 34] on span "Surveys" at bounding box center [140, 35] width 19 height 5
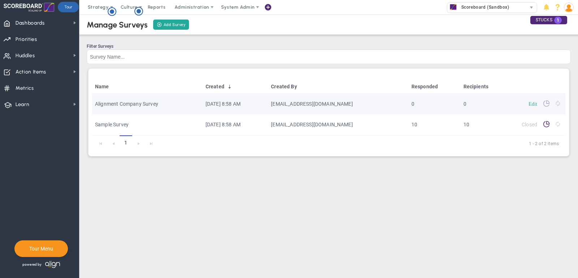
click at [531, 103] on link "Edit" at bounding box center [533, 103] width 9 height 5
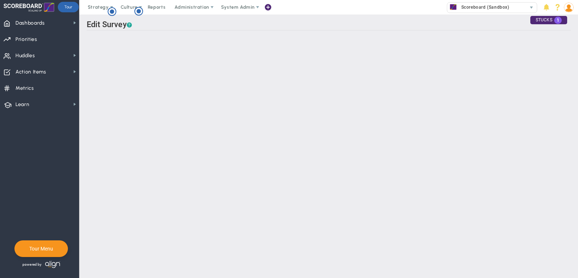
type input "Alignment Company Survey"
checkbox input "true"
type input "Alignment Survey: Where should our company focus?"
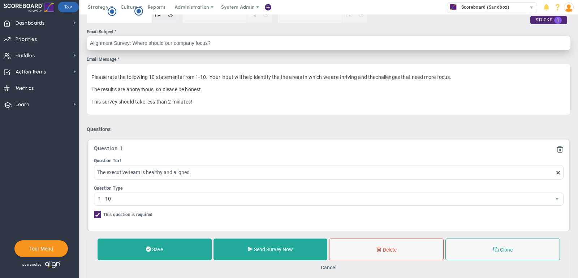
scroll to position [125, 0]
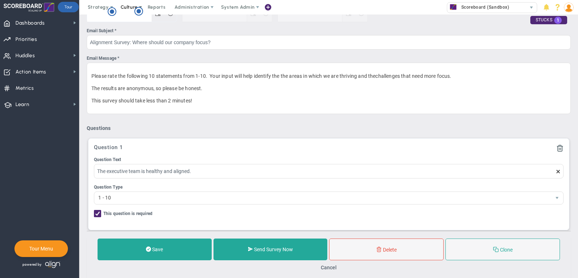
click at [126, 7] on span "Culture" at bounding box center [129, 6] width 17 height 5
click at [137, 38] on span "Surveys" at bounding box center [140, 35] width 19 height 5
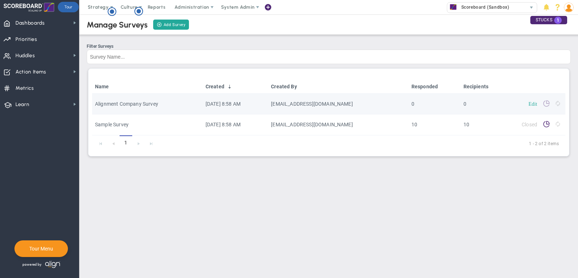
click at [532, 101] on link "Edit" at bounding box center [533, 103] width 9 height 5
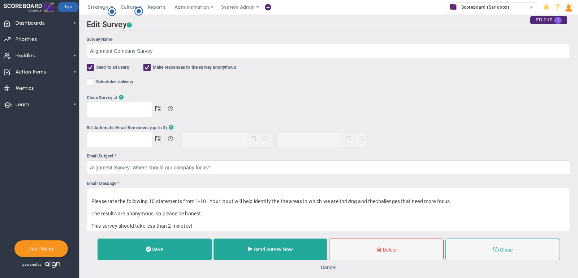
scroll to position [0, 0]
click at [98, 2] on span "Strategy" at bounding box center [98, 7] width 33 height 14
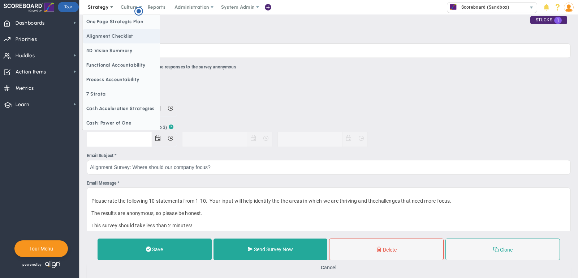
scroll to position [0, 0]
click at [105, 33] on span "Alignment Checklist" at bounding box center [122, 36] width 78 height 14
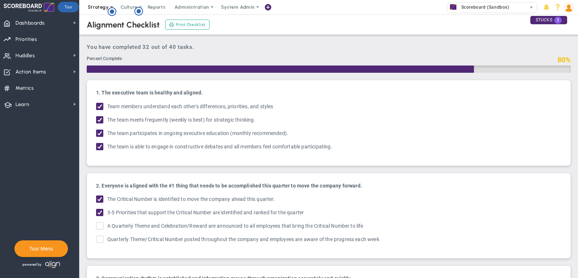
click at [100, 9] on span "Strategy" at bounding box center [98, 6] width 21 height 5
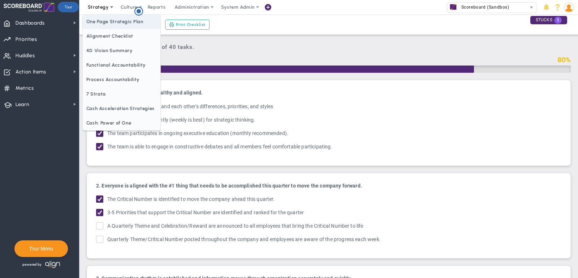
click at [103, 18] on span "One Page Strategic Plan" at bounding box center [122, 21] width 78 height 14
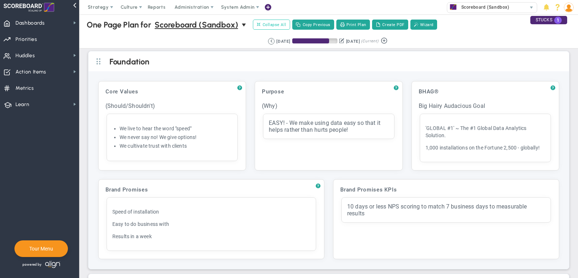
click at [278, 25] on span "Collapse All" at bounding box center [271, 24] width 29 height 7
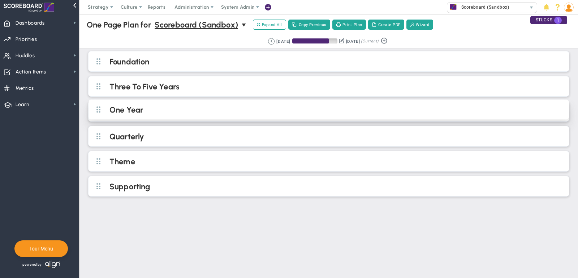
click at [179, 106] on h2 "One Year" at bounding box center [334, 110] width 451 height 11
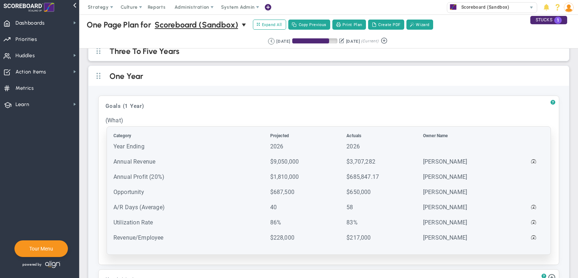
click at [189, 158] on td "Annual Revenue" at bounding box center [191, 165] width 156 height 14
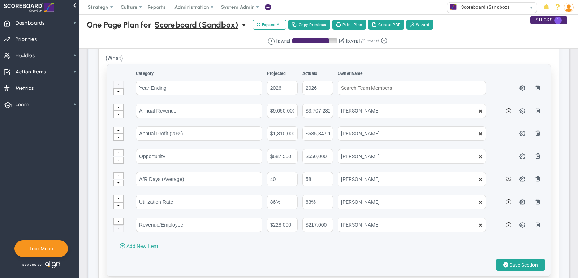
scroll to position [102, 0]
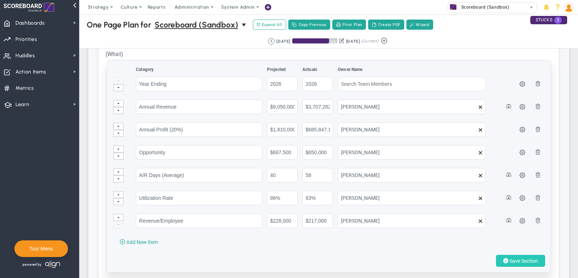
click at [521, 258] on span "Save Section" at bounding box center [523, 261] width 29 height 6
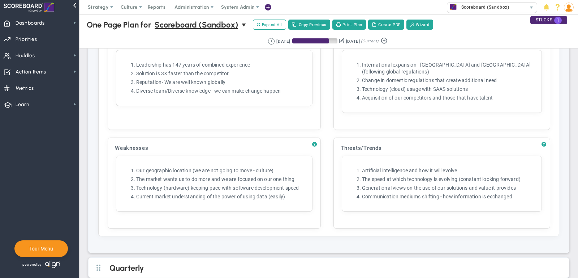
scroll to position [678, 0]
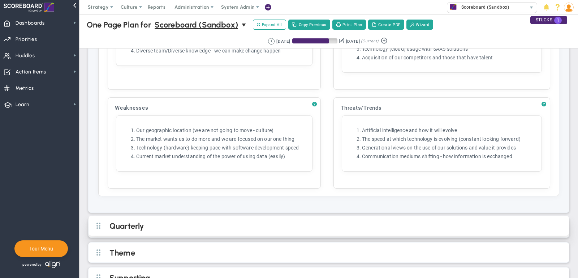
click at [324, 221] on h2 "Quarterly" at bounding box center [334, 226] width 451 height 11
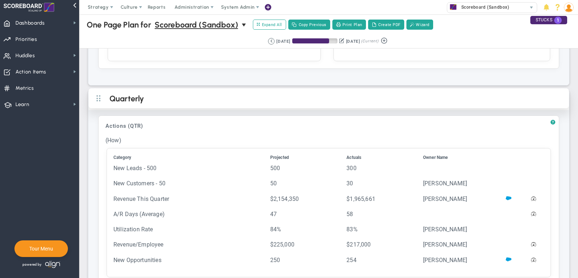
scroll to position [805, 0]
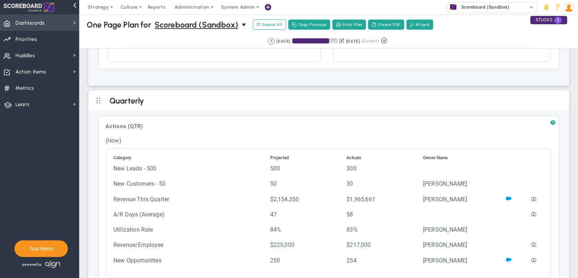
click at [47, 22] on span "Dashboards Dashboards" at bounding box center [39, 22] width 79 height 16
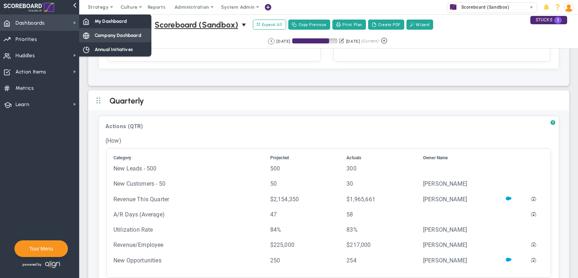
click at [129, 35] on span "Company Dashboard" at bounding box center [118, 35] width 47 height 7
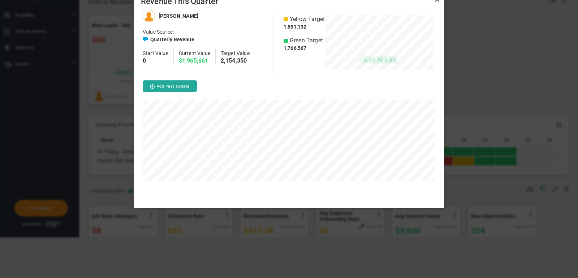
scroll to position [361147, 361034]
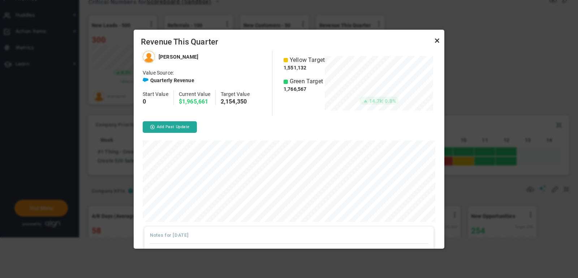
click at [436, 40] on link "Close" at bounding box center [437, 40] width 9 height 9
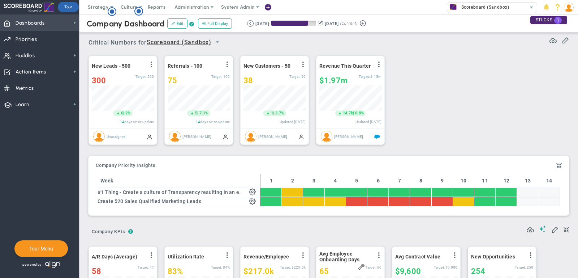
click at [57, 22] on span "Dashboards Dashboards" at bounding box center [39, 22] width 79 height 16
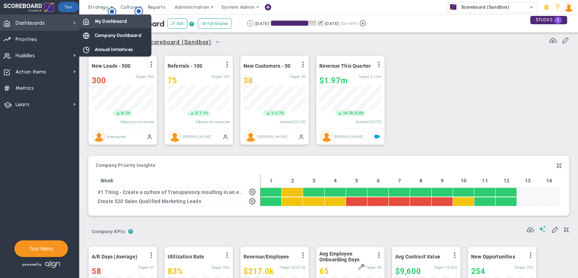
click at [107, 25] on div "My Dashboard" at bounding box center [115, 21] width 72 height 14
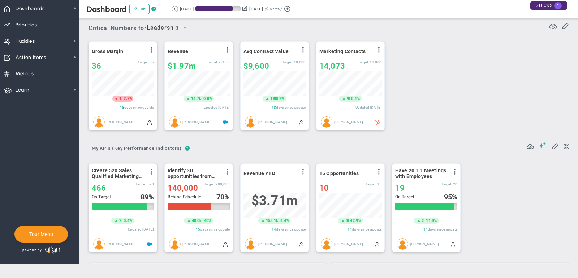
scroll to position [361319, 361282]
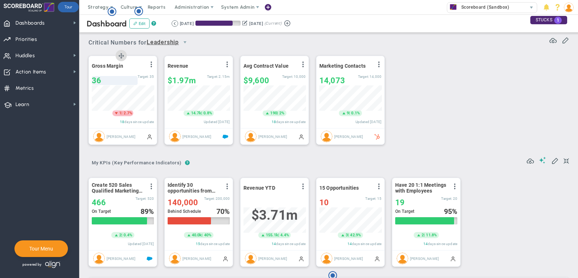
click at [107, 80] on div "36" at bounding box center [115, 80] width 46 height 9
type input "37"
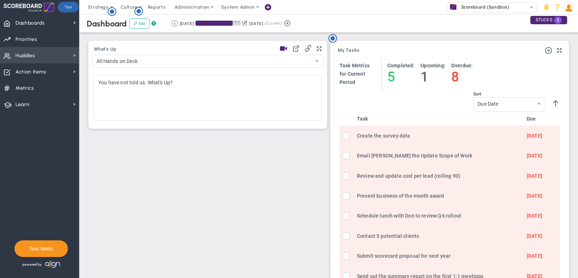
click at [38, 56] on span "Huddles Huddles" at bounding box center [39, 55] width 79 height 16
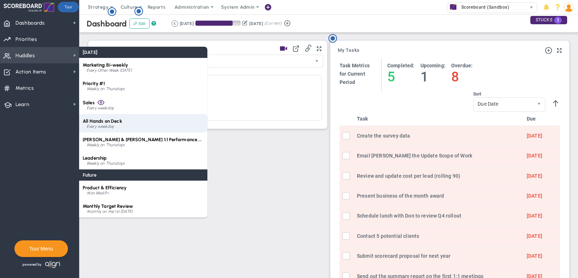
click at [116, 116] on div "All Hands on Deck Every weekday" at bounding box center [143, 123] width 128 height 18
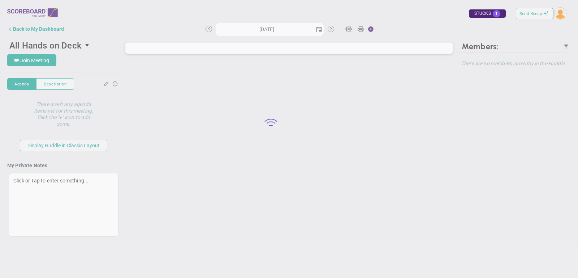
type input "[DATE]"
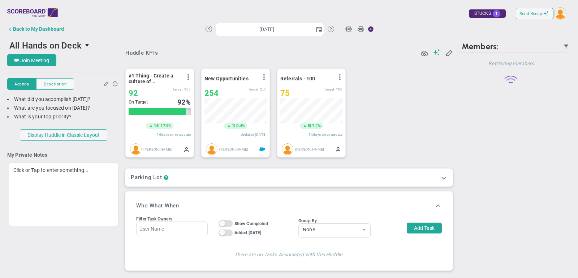
scroll to position [25, 62]
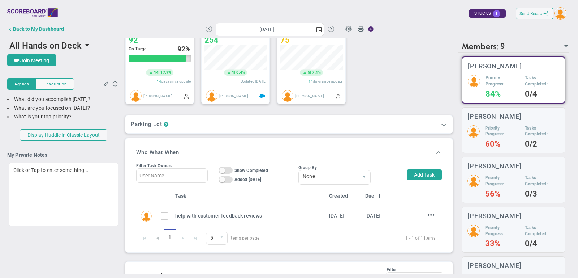
scroll to position [59, 0]
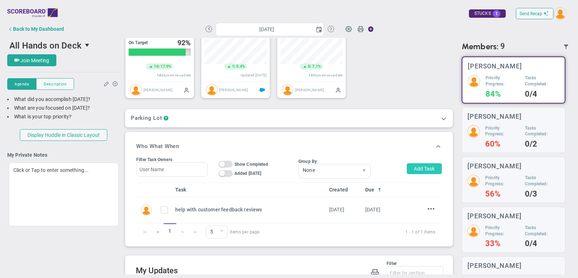
click at [420, 171] on button "Add Task" at bounding box center [424, 168] width 35 height 11
type input "[PERSON_NAME]"
type input "10/16/2025"
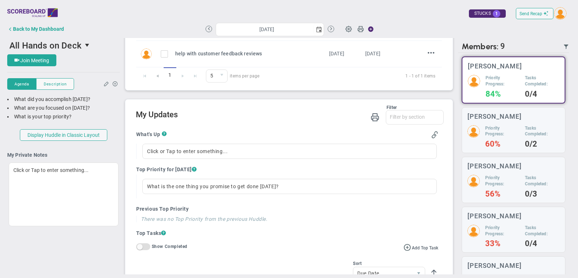
scroll to position [244, 0]
click at [317, 31] on span "select" at bounding box center [319, 29] width 6 height 6
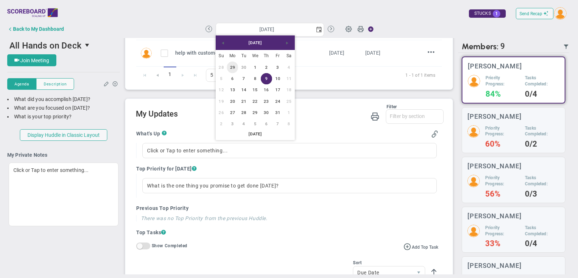
click at [233, 68] on link "29" at bounding box center [232, 66] width 11 height 11
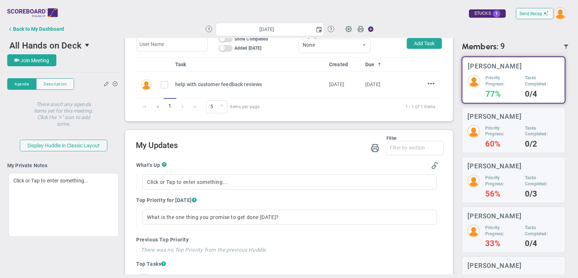
scroll to position [290, 0]
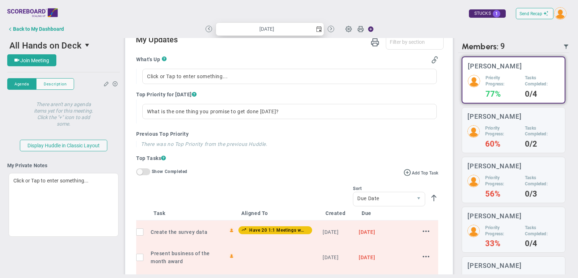
click at [321, 26] on span "select" at bounding box center [319, 29] width 6 height 6
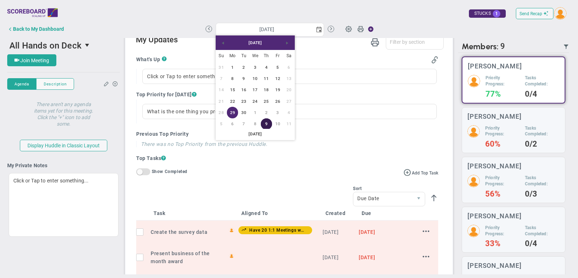
click at [267, 124] on link "9" at bounding box center [266, 123] width 11 height 11
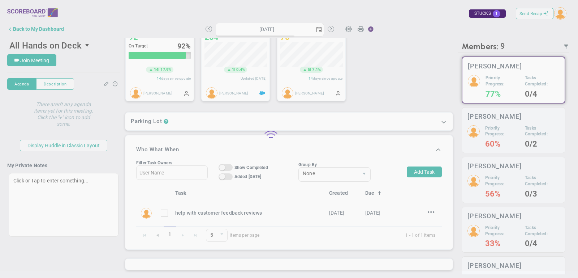
scroll to position [53, 0]
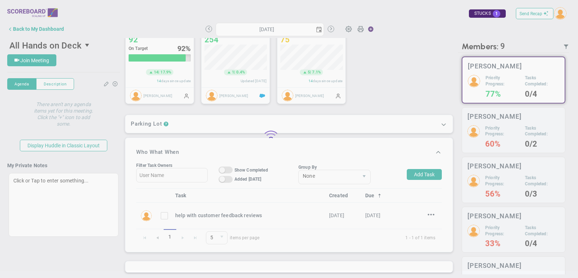
type input "[DATE]"
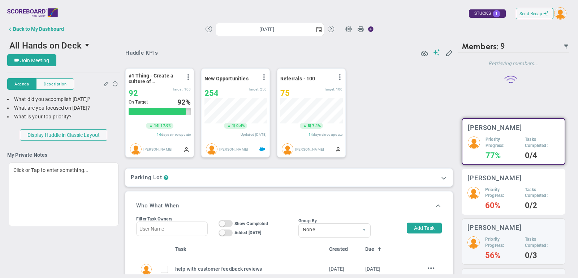
scroll to position [25, 62]
click at [504, 204] on h4 "60%" at bounding box center [502, 205] width 34 height 7
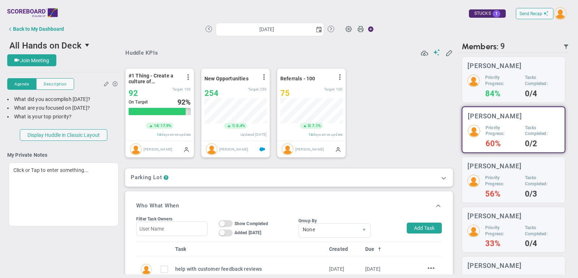
scroll to position [2, 0]
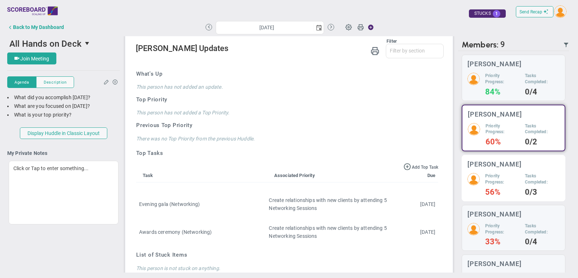
click at [492, 165] on h3 "Jane Wilson" at bounding box center [495, 163] width 54 height 7
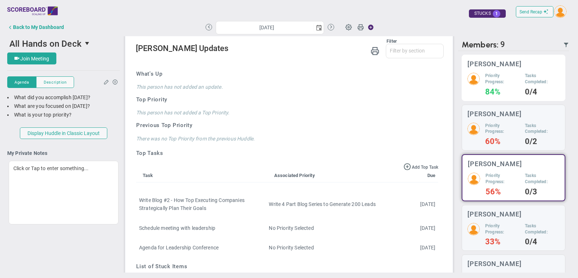
click at [509, 84] on h5 "Priority Progress:" at bounding box center [502, 79] width 34 height 12
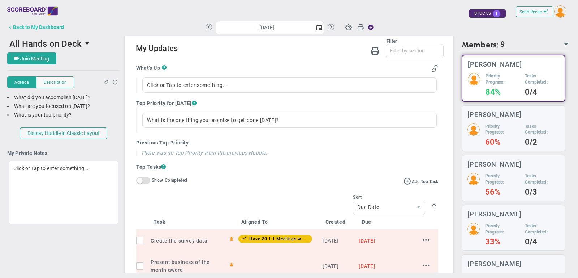
click at [38, 25] on div "Back to My Dashboard" at bounding box center [38, 27] width 51 height 6
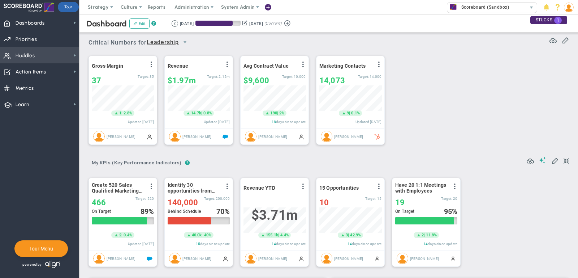
scroll to position [361319, 361282]
click at [44, 51] on span "Huddles Huddles" at bounding box center [39, 55] width 79 height 16
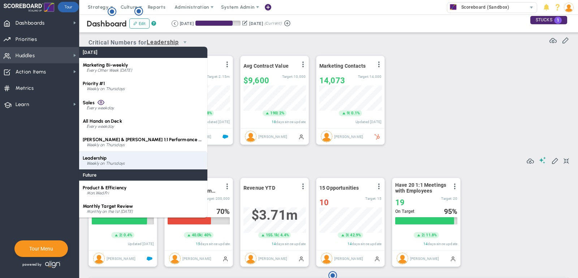
click at [117, 157] on div "Leadership Weekly on Thursdays" at bounding box center [143, 160] width 128 height 18
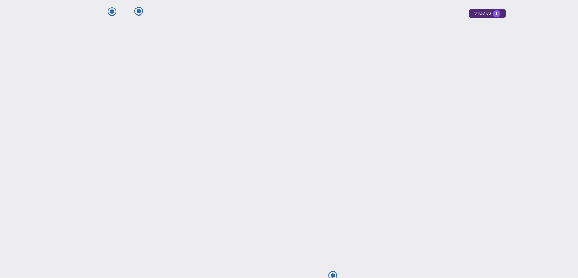
type input "[DATE]"
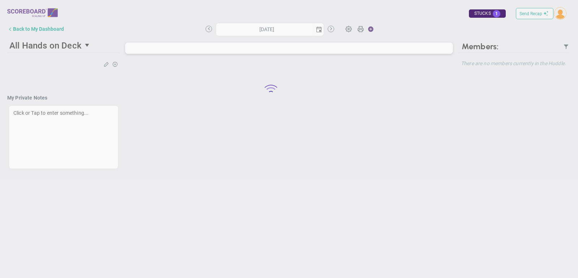
type input "[DATE]"
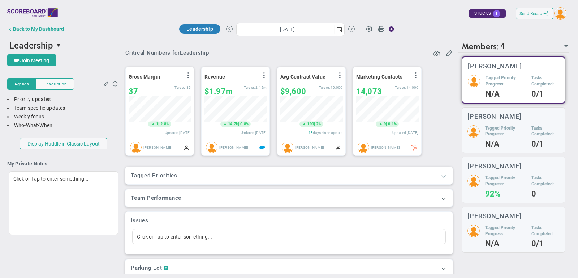
click at [445, 175] on span at bounding box center [443, 175] width 7 height 7
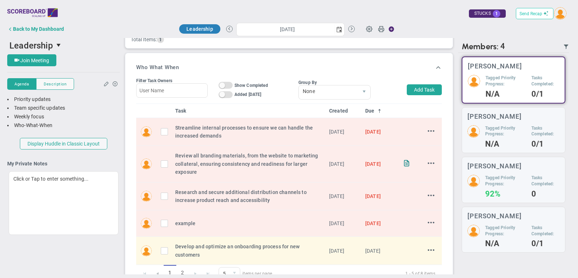
click at [531, 17] on button "Send Recap" at bounding box center [535, 13] width 38 height 11
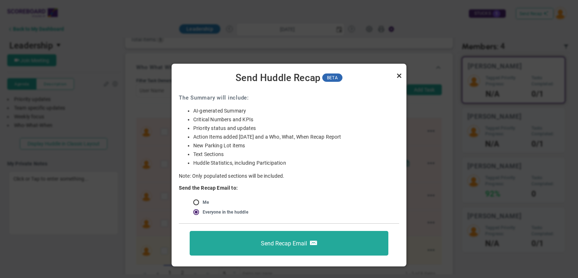
click at [399, 75] on link "Close" at bounding box center [399, 75] width 9 height 9
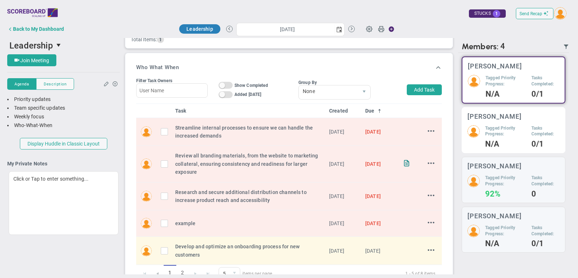
click at [522, 125] on h5 "Tagged Priority Progress:" at bounding box center [505, 131] width 41 height 12
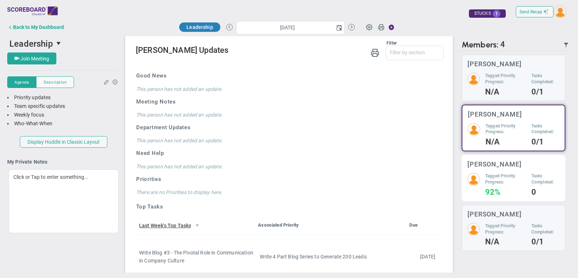
click at [504, 156] on div "Mark Collins Tagged Priority Progress: 92% Tasks Completed: 0" at bounding box center [514, 178] width 104 height 46
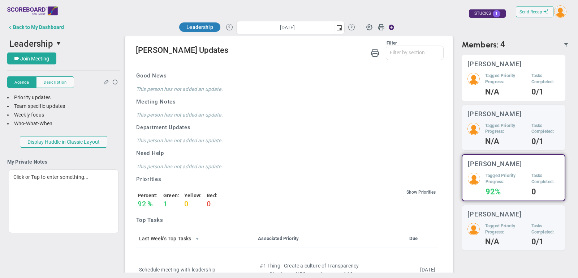
click at [504, 83] on h5 "Tagged Priority Progress:" at bounding box center [505, 79] width 41 height 12
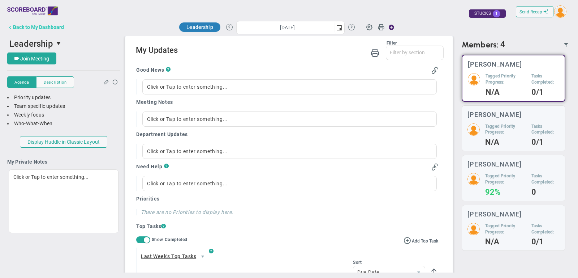
click at [56, 24] on button "Back to My Dashboard" at bounding box center [35, 27] width 57 height 14
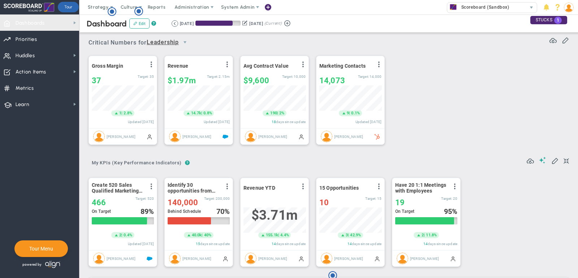
click at [56, 24] on span "Dashboards Dashboards" at bounding box center [39, 22] width 79 height 16
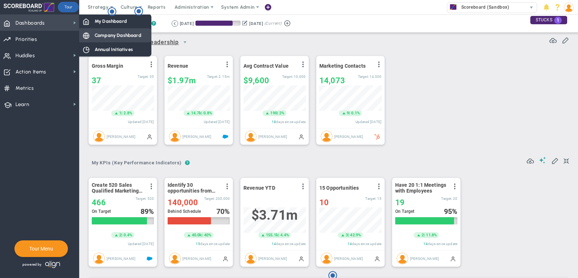
click at [99, 31] on div "Company Dashboard" at bounding box center [115, 35] width 72 height 14
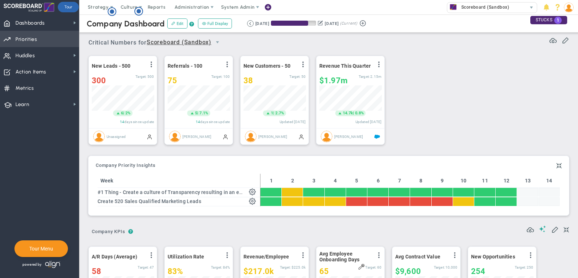
click at [34, 39] on span "Priorities" at bounding box center [27, 39] width 22 height 15
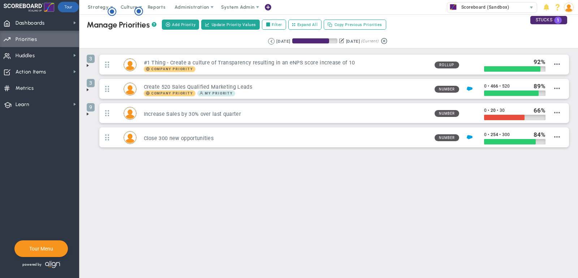
click at [87, 65] on span at bounding box center [88, 66] width 6 height 6
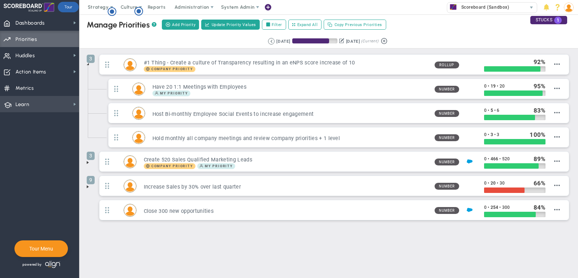
click at [30, 107] on span "Learn Learn" at bounding box center [39, 104] width 79 height 16
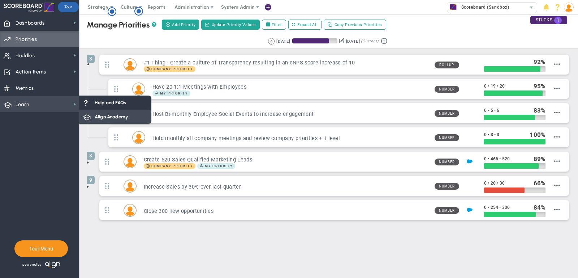
click at [95, 115] on span "Align Academy" at bounding box center [111, 116] width 33 height 7
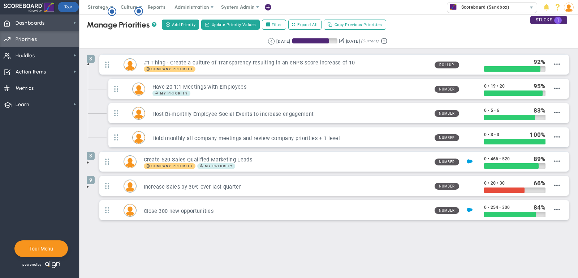
click at [59, 23] on span "Dashboards Dashboards" at bounding box center [39, 22] width 79 height 16
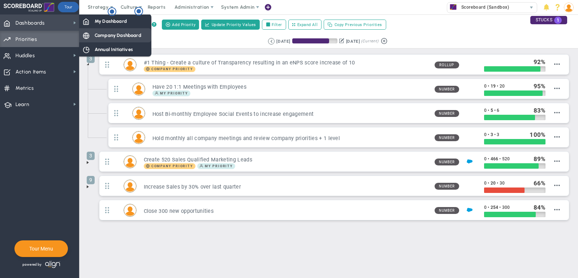
click at [104, 32] on span "Company Dashboard" at bounding box center [118, 35] width 47 height 7
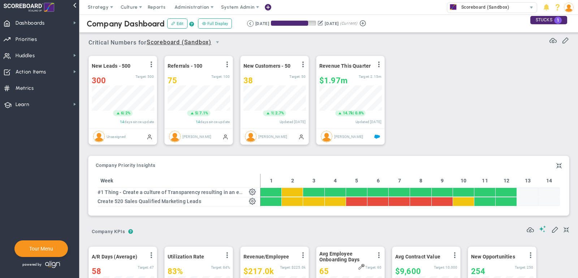
scroll to position [361319, 361282]
click at [29, 58] on span "Huddles" at bounding box center [26, 55] width 20 height 15
click at [259, 48] on div "Critical Numbers for Scoreboard (Sandbox) 0 Critical Numbers for Scoreboard (Sa…" at bounding box center [329, 40] width 481 height 19
click at [47, 56] on span "Huddles Huddles" at bounding box center [39, 55] width 79 height 16
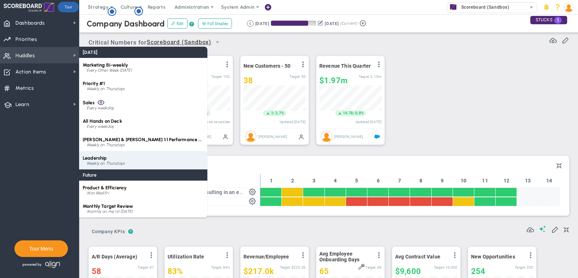
click at [139, 154] on div "Leadership Weekly on Thursdays" at bounding box center [143, 160] width 128 height 18
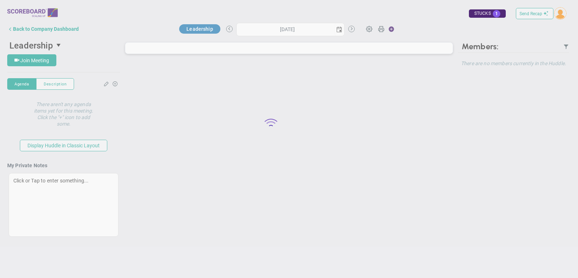
type input "[DATE]"
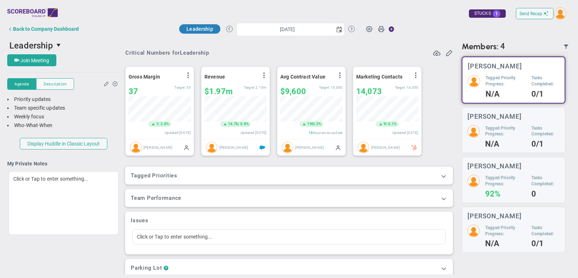
scroll to position [25, 62]
click at [30, 60] on span "Join Meeting" at bounding box center [34, 60] width 29 height 6
click at [36, 29] on div "Back to Company Dashboard" at bounding box center [46, 29] width 66 height 6
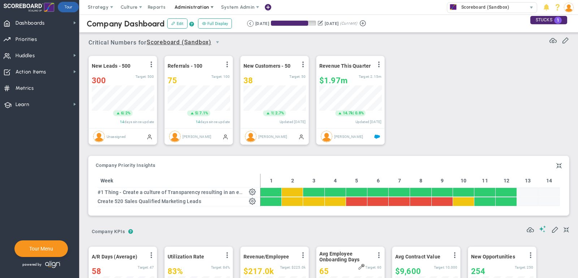
scroll to position [25, 62]
click at [505, 10] on span "Scoreboard (Sandbox)" at bounding box center [484, 7] width 52 height 9
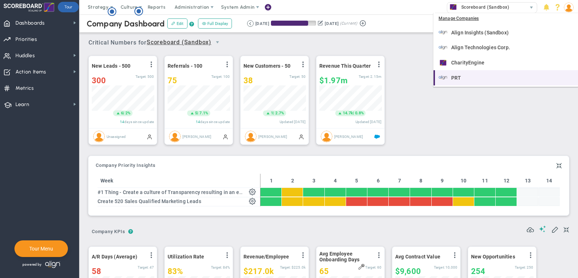
click at [491, 72] on li "PRT" at bounding box center [506, 77] width 145 height 15
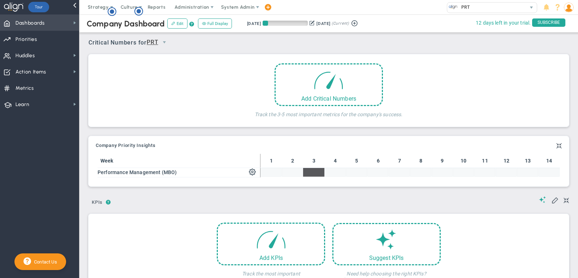
click at [53, 26] on span "Dashboards Dashboards" at bounding box center [39, 22] width 79 height 16
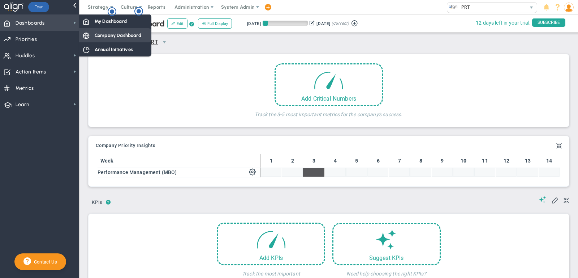
click at [90, 37] on div "Company Dashboard" at bounding box center [115, 35] width 72 height 14
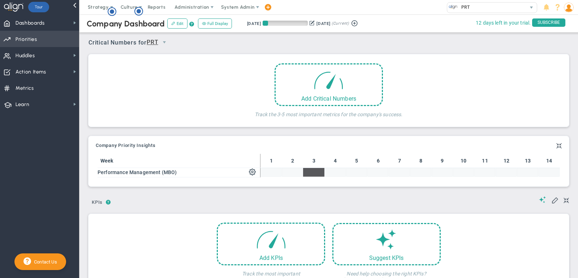
click at [57, 38] on span "Priorities Projects OKR Tree Priorities Projects OKRs" at bounding box center [39, 39] width 79 height 16
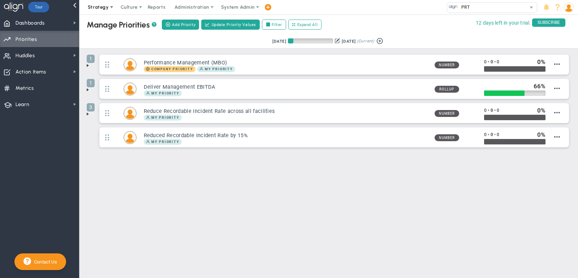
click at [97, 9] on span "Strategy" at bounding box center [98, 6] width 21 height 5
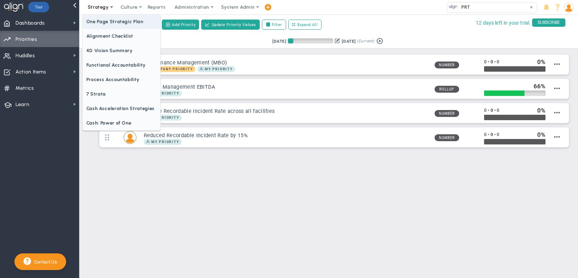
click at [103, 25] on span "One Page Strategic Plan" at bounding box center [122, 21] width 78 height 14
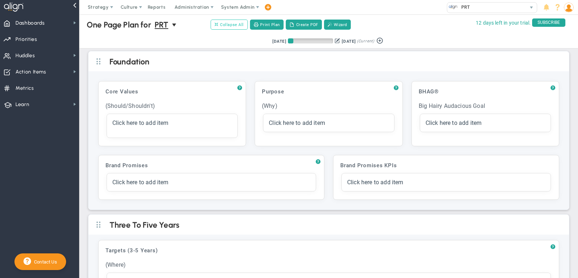
click at [228, 23] on span "Collapse All" at bounding box center [229, 24] width 29 height 7
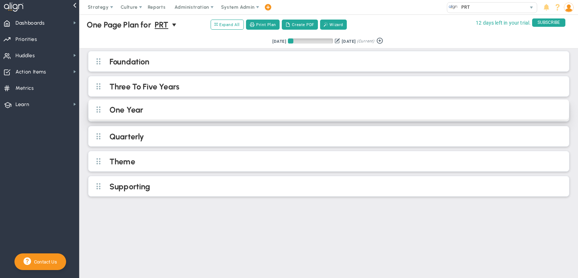
click at [179, 107] on h2 "One Year" at bounding box center [334, 110] width 451 height 11
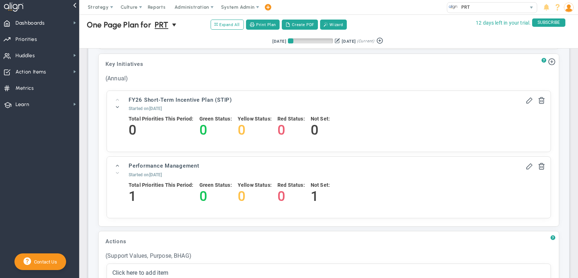
scroll to position [250, 0]
click at [46, 35] on span "Priorities Projects OKR Tree Priorities Projects OKRs" at bounding box center [39, 39] width 79 height 16
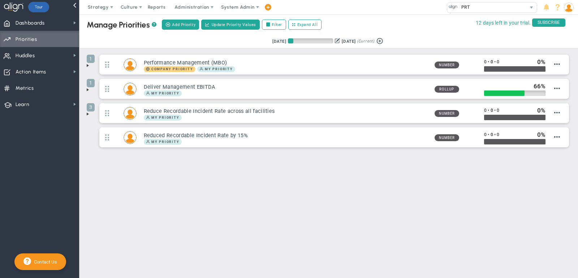
click at [87, 63] on span at bounding box center [88, 66] width 6 height 6
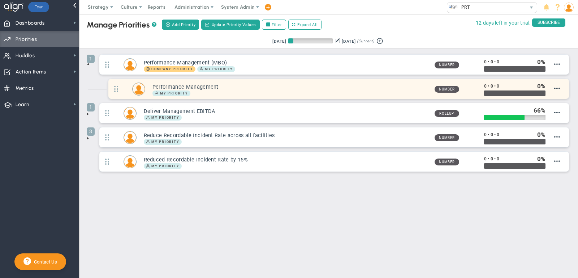
click at [216, 87] on h3 "Performance Management" at bounding box center [290, 86] width 276 height 7
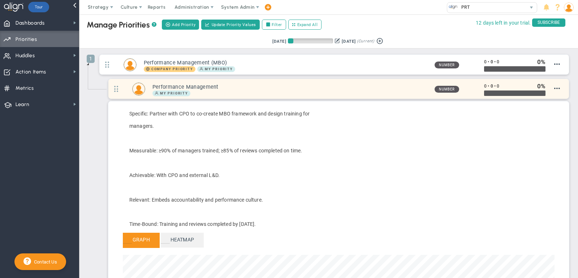
scroll to position [83, 432]
click at [218, 87] on h3 "Performance Management" at bounding box center [290, 86] width 276 height 7
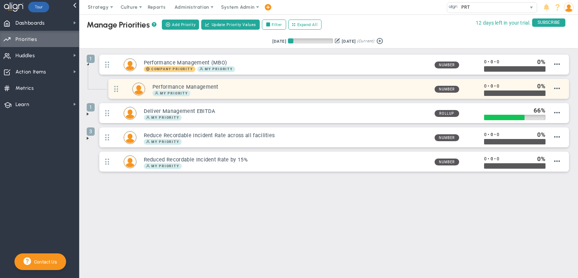
click at [236, 83] on h3 "Performance Management" at bounding box center [290, 86] width 276 height 7
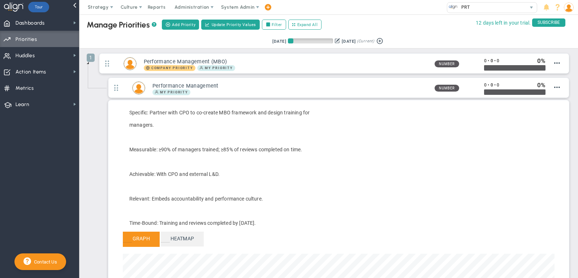
scroll to position [1, 0]
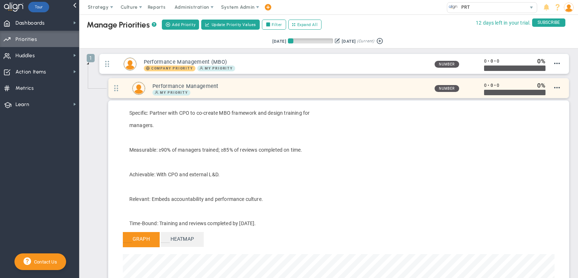
click at [386, 90] on div "My Priority" at bounding box center [290, 93] width 276 height 6
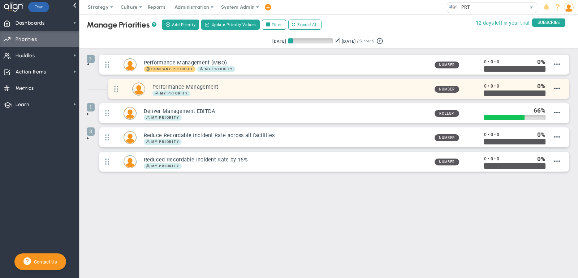
scroll to position [0, 0]
click at [410, 86] on h3 "Performance Management" at bounding box center [290, 86] width 276 height 7
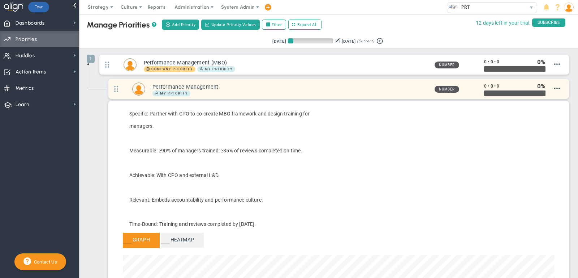
click at [361, 85] on h3 "Performance Management" at bounding box center [290, 86] width 276 height 7
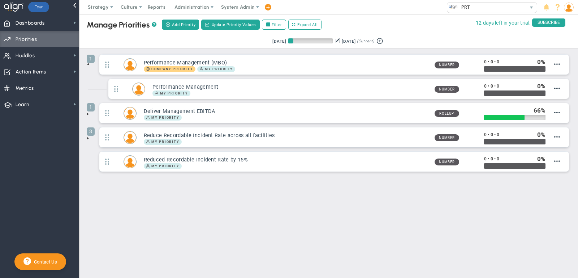
click at [91, 112] on li "1 Deliver Management EBITDA My Priority Rollup 66 0" at bounding box center [329, 115] width 484 height 24
click at [87, 112] on span at bounding box center [88, 114] width 6 height 6
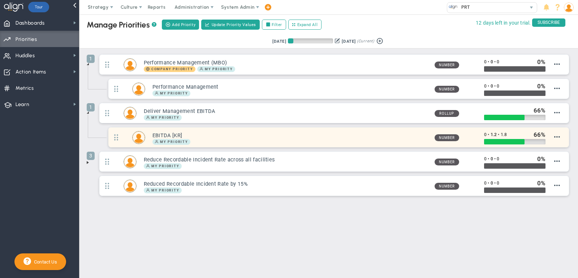
click at [224, 133] on h3 "EBITDA [KR]" at bounding box center [290, 135] width 276 height 7
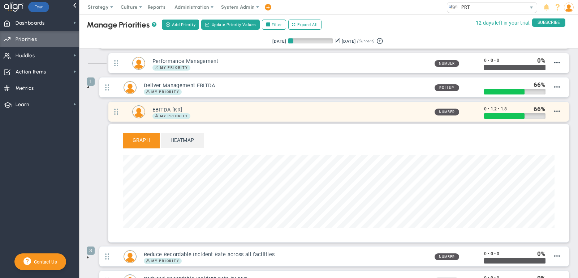
scroll to position [23, 0]
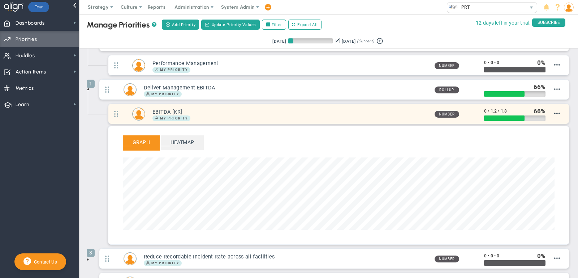
click at [399, 118] on div "My Priority" at bounding box center [290, 118] width 276 height 6
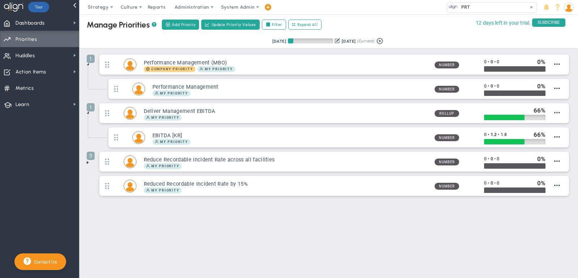
click at [90, 159] on span at bounding box center [88, 162] width 6 height 6
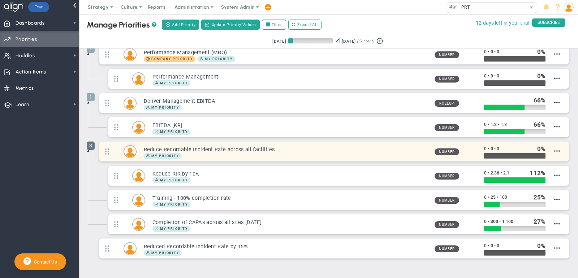
scroll to position [10, 0]
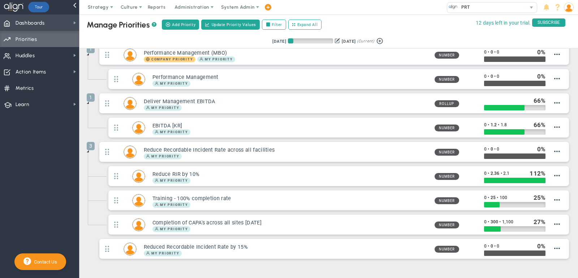
click at [32, 18] on span "Dashboards" at bounding box center [30, 23] width 29 height 15
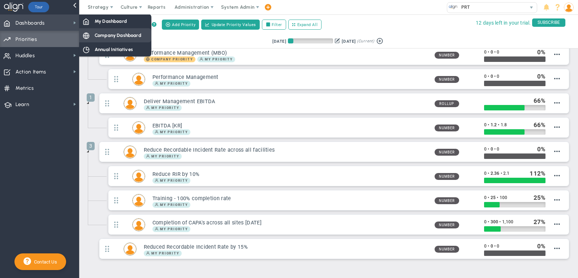
click at [116, 34] on span "Company Dashboard" at bounding box center [118, 35] width 47 height 7
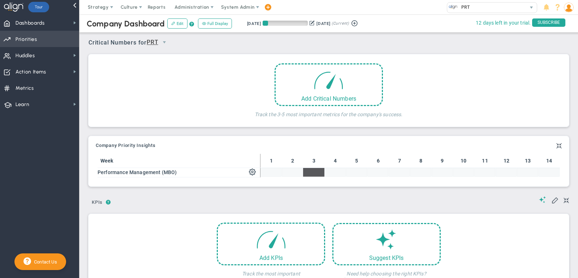
click at [57, 36] on span "Priorities Projects OKR Tree Priorities Projects OKRs" at bounding box center [39, 39] width 79 height 16
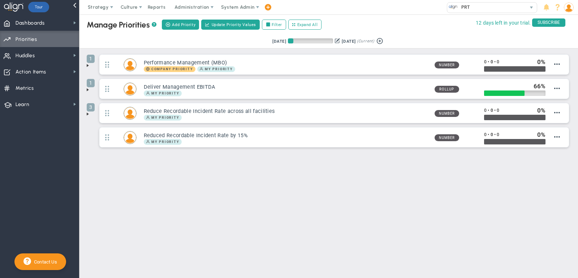
click at [90, 111] on span at bounding box center [88, 114] width 6 height 6
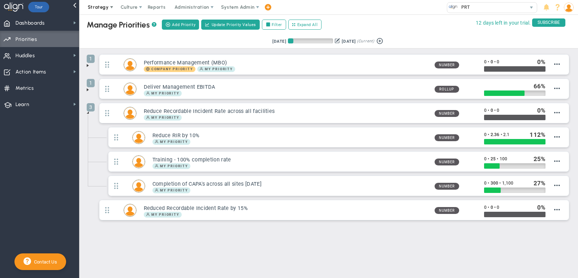
click at [90, 7] on span "Strategy" at bounding box center [98, 6] width 21 height 5
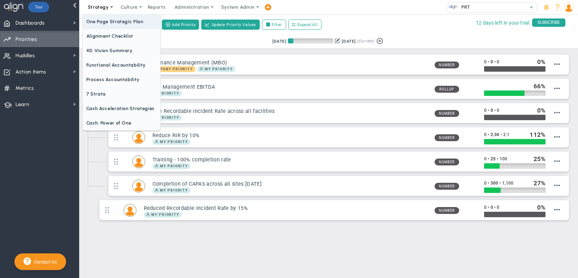
click at [107, 21] on span "One Page Strategic Plan" at bounding box center [122, 21] width 78 height 14
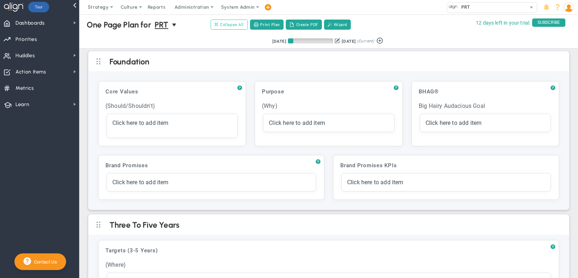
click at [235, 21] on span "Collapse All" at bounding box center [229, 24] width 29 height 7
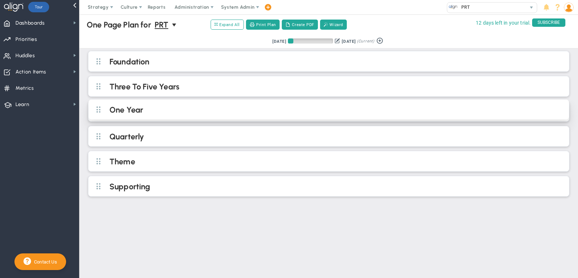
click at [198, 112] on h2 "One Year" at bounding box center [334, 110] width 451 height 11
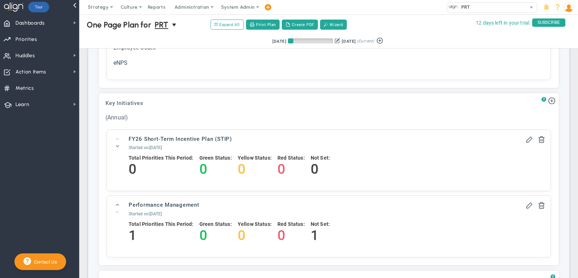
scroll to position [219, 0]
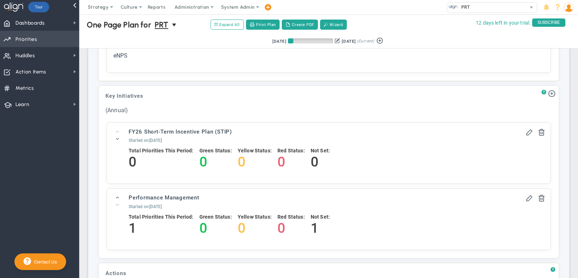
click at [49, 42] on span "Priorities Projects OKR Tree Priorities Projects OKRs" at bounding box center [39, 39] width 79 height 16
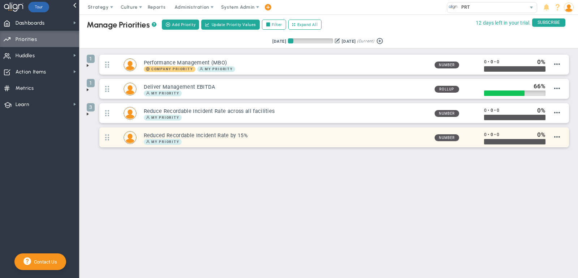
click at [245, 134] on h3 "Reduced Recordable Incident Rate by 15%" at bounding box center [286, 135] width 285 height 7
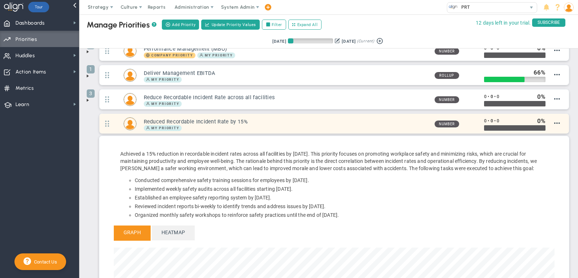
scroll to position [14, 0]
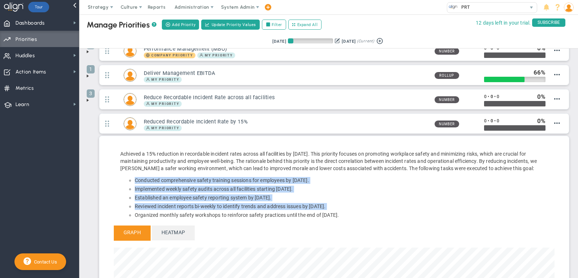
drag, startPoint x: 132, startPoint y: 176, endPoint x: 135, endPoint y: 212, distance: 36.3
click at [135, 212] on ul "Conducted comprehensive safety training sessions for employees by [DATE]. Imple…" at bounding box center [332, 198] width 425 height 42
click at [135, 215] on li "Organized monthly safety workshops to reinforce safety practices until the end …" at bounding box center [340, 214] width 411 height 7
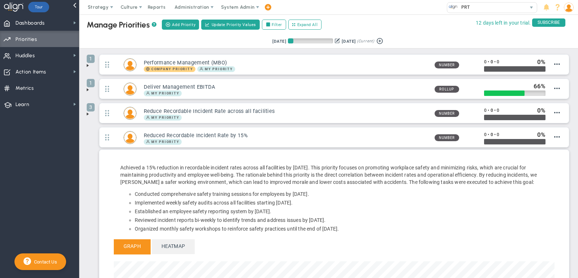
scroll to position [0, 0]
click at [86, 111] on span at bounding box center [88, 114] width 6 height 6
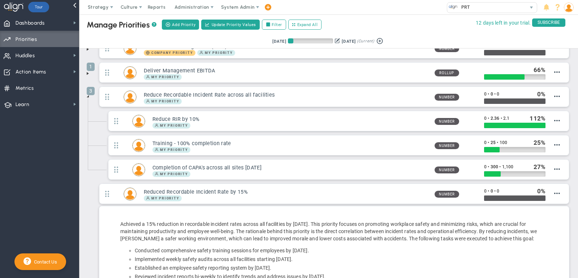
scroll to position [18, 0]
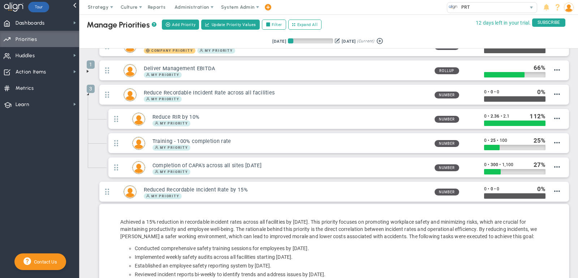
click at [93, 134] on li "3 Reduce Recordable Incident Rate across all facilities My Priority 0 0" at bounding box center [329, 132] width 484 height 97
click at [42, 23] on span "Dashboards" at bounding box center [30, 23] width 29 height 15
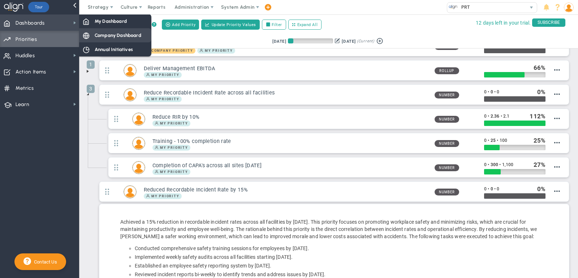
click at [108, 35] on span "Company Dashboard" at bounding box center [118, 35] width 47 height 7
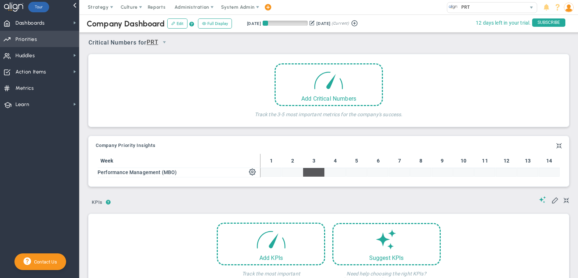
click at [44, 40] on span "Priorities Projects OKR Tree Priorities Projects OKRs" at bounding box center [39, 39] width 79 height 16
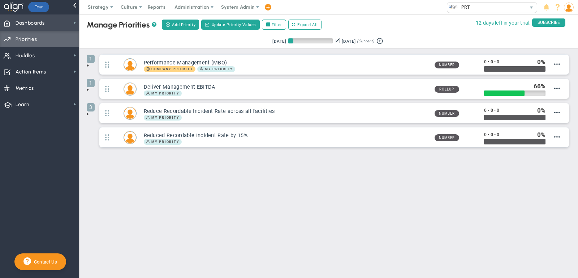
click at [47, 18] on span "Dashboards Dashboards" at bounding box center [39, 22] width 79 height 16
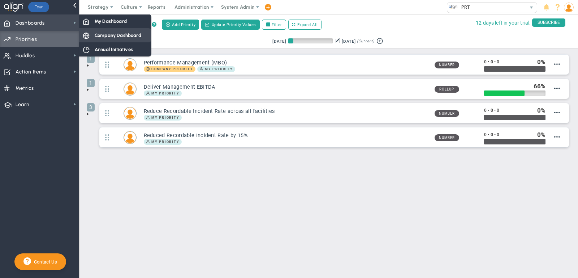
click at [116, 35] on span "Company Dashboard" at bounding box center [118, 35] width 47 height 7
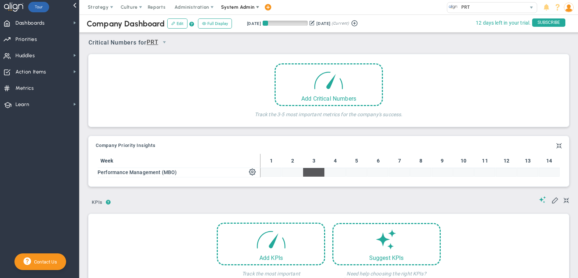
click at [248, 4] on span "System Admin" at bounding box center [238, 6] width 34 height 5
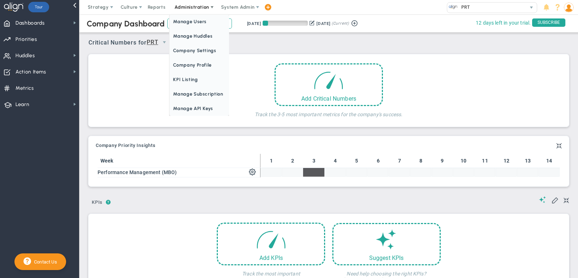
click at [201, 9] on span "Administration" at bounding box center [192, 6] width 34 height 5
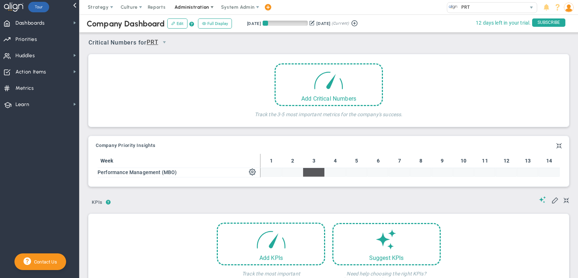
click at [201, 8] on span "Administration" at bounding box center [192, 6] width 34 height 5
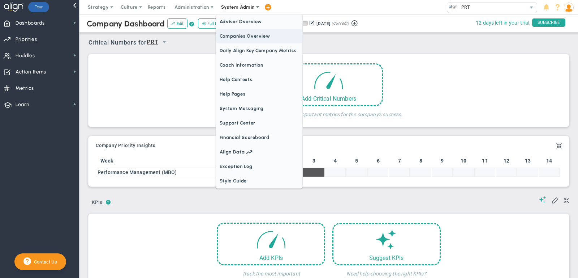
click at [242, 36] on span "Companies Overview" at bounding box center [259, 36] width 86 height 14
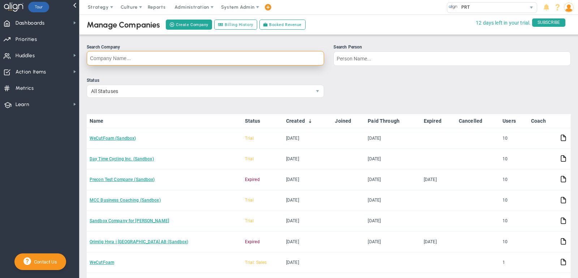
click at [167, 56] on input "Search Company" at bounding box center [205, 58] width 237 height 14
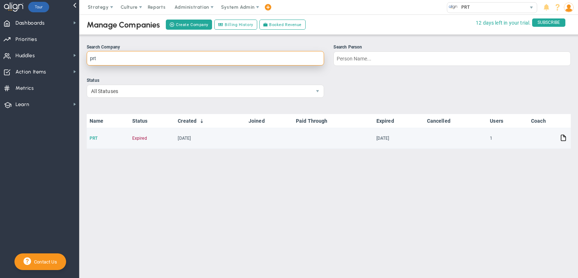
type input "prt"
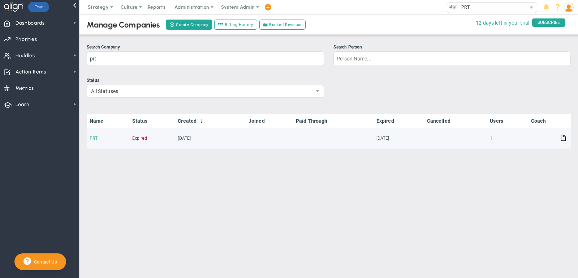
click at [93, 137] on link "PRT" at bounding box center [94, 138] width 8 height 5
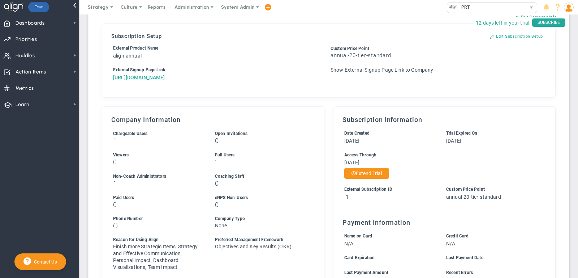
scroll to position [106, 0]
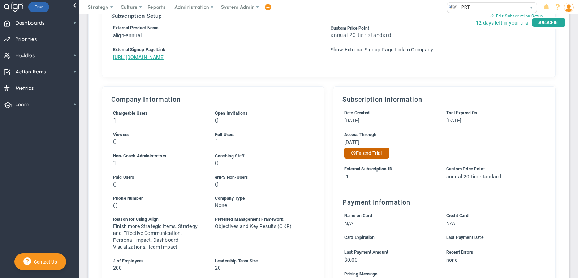
click at [375, 158] on button "Extend Trial" at bounding box center [366, 152] width 45 height 11
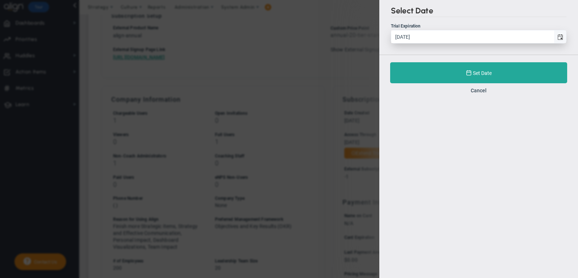
click at [559, 38] on span "select" at bounding box center [561, 37] width 6 height 6
click at [554, 38] on input "[DATE]" at bounding box center [472, 36] width 163 height 13
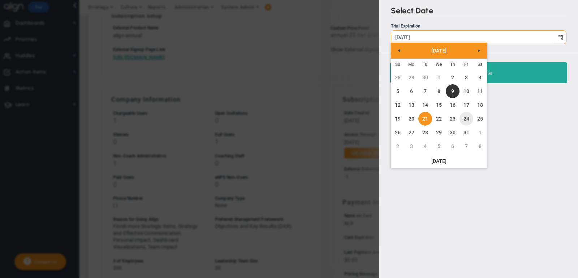
click at [465, 119] on link "24" at bounding box center [467, 119] width 14 height 14
type input "[DATE]"
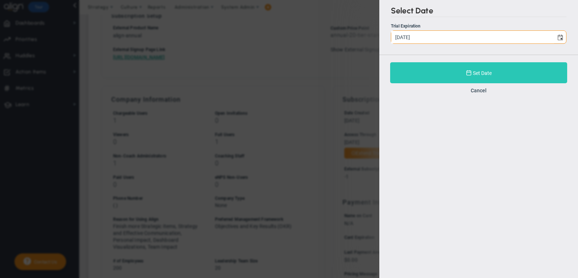
click at [438, 77] on button "Set Date" at bounding box center [478, 72] width 177 height 21
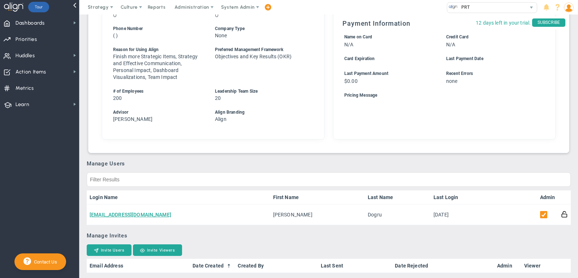
scroll to position [336, 0]
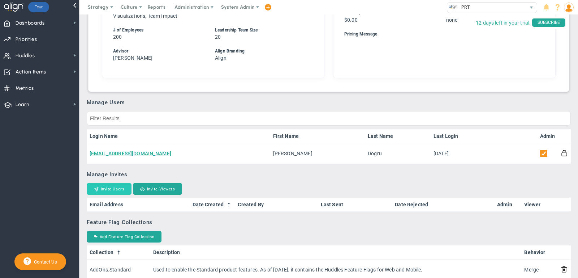
click at [108, 194] on button "Invite Users" at bounding box center [109, 189] width 45 height 12
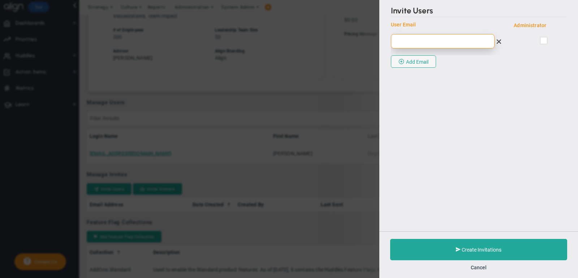
click at [425, 45] on input "email" at bounding box center [443, 41] width 104 height 14
paste input "undefined"
type input "undefined"
click at [438, 47] on input "undefined" at bounding box center [443, 41] width 104 height 14
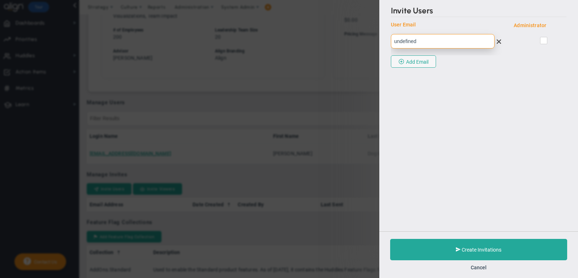
click at [438, 47] on input "undefined" at bounding box center [443, 41] width 104 height 14
paste input "[PERSON_NAME][EMAIL_ADDRESS][PERSON_NAME][DOMAIN_NAME]"
type input "[PERSON_NAME][EMAIL_ADDRESS][PERSON_NAME][DOMAIN_NAME]"
click at [539, 41] on div at bounding box center [544, 40] width 34 height 12
click at [545, 41] on input "checkbox" at bounding box center [544, 41] width 5 height 7
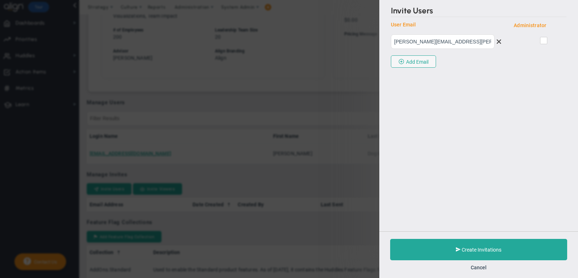
checkbox input "true"
click at [421, 62] on button "Add Email" at bounding box center [413, 61] width 45 height 12
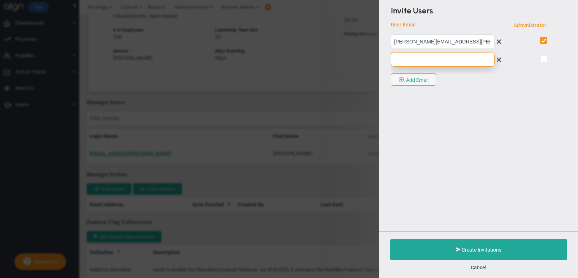
click at [421, 63] on input "email" at bounding box center [443, 59] width 104 height 14
paste input "[PERSON_NAME][EMAIL_ADDRESS][PERSON_NAME][DOMAIN_NAME]"
type input "[PERSON_NAME][EMAIL_ADDRESS][PERSON_NAME][DOMAIN_NAME]"
click at [541, 55] on span at bounding box center [543, 58] width 7 height 7
click at [542, 56] on input "checkbox" at bounding box center [544, 59] width 5 height 7
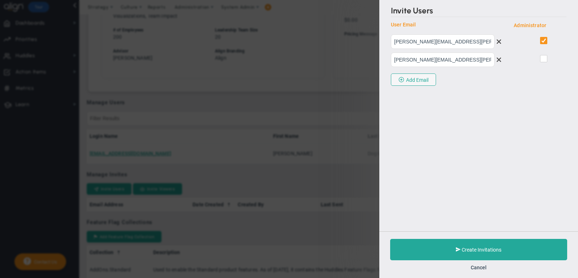
checkbox input "true"
click at [427, 76] on button "Add Email" at bounding box center [413, 79] width 45 height 12
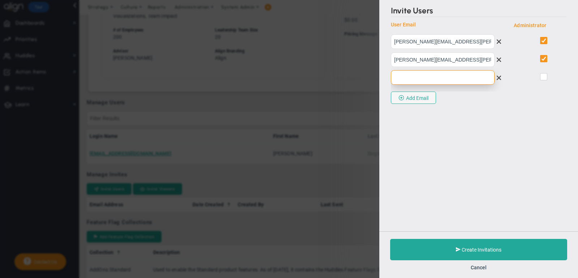
click at [441, 80] on input "email" at bounding box center [443, 77] width 104 height 14
paste input "[PERSON_NAME][EMAIL_ADDRESS][PERSON_NAME][DOMAIN_NAME]"
type input "[PERSON_NAME][EMAIL_ADDRESS][PERSON_NAME][DOMAIN_NAME]"
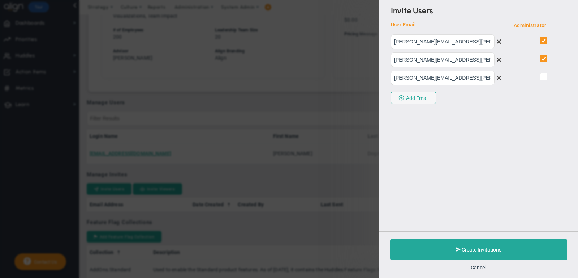
click at [547, 73] on span at bounding box center [543, 76] width 7 height 7
click at [547, 74] on input "checkbox" at bounding box center [544, 77] width 5 height 7
checkbox input "true"
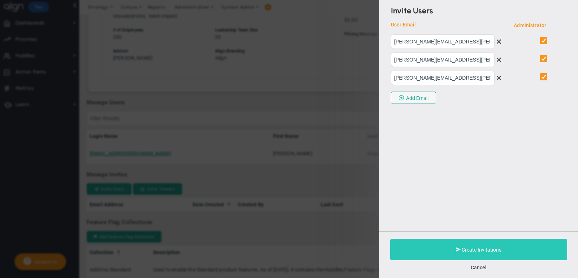
click at [491, 242] on button "Create Invitations" at bounding box center [478, 248] width 177 height 21
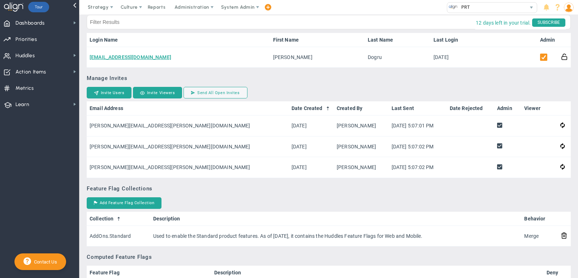
scroll to position [434, 0]
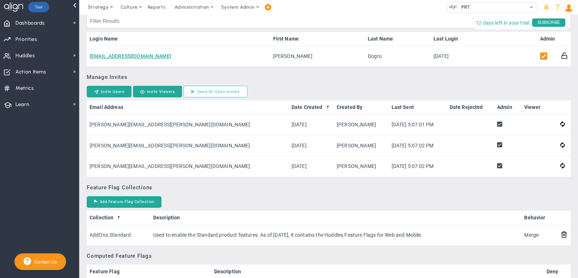
click at [203, 97] on button "Send All Open Invites" at bounding box center [216, 92] width 64 height 12
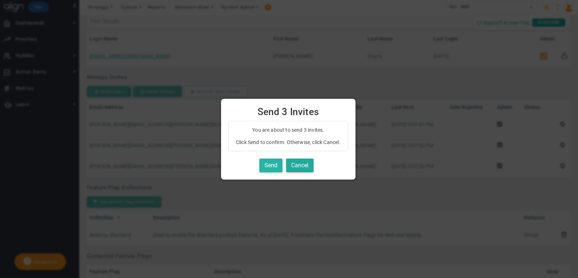
click at [275, 163] on button "Send" at bounding box center [270, 165] width 23 height 14
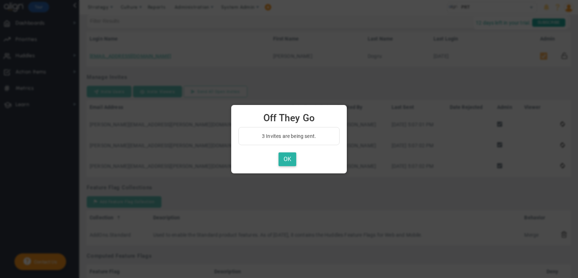
click at [283, 163] on button "OK" at bounding box center [288, 159] width 18 height 14
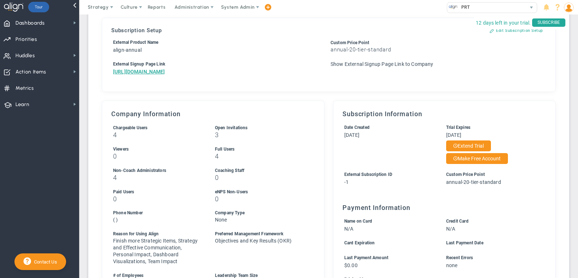
scroll to position [0, 0]
